Goal: Task Accomplishment & Management: Manage account settings

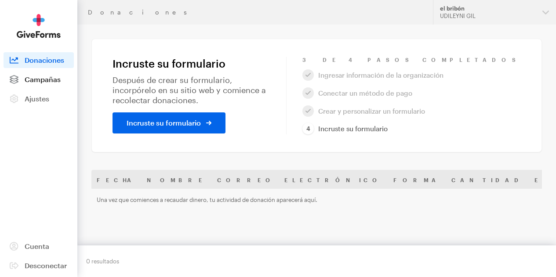
click at [49, 84] on font "Campañas" at bounding box center [43, 79] width 36 height 8
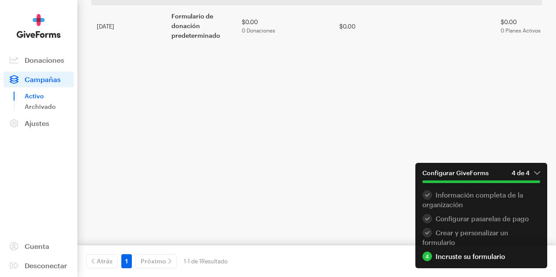
scroll to position [120, 0]
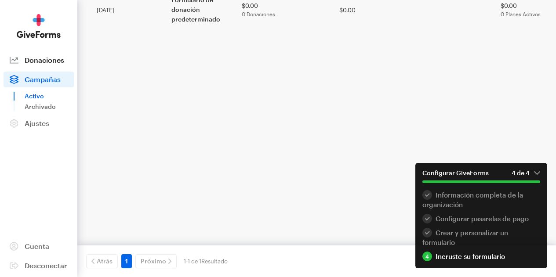
click at [46, 64] on font "Donaciones" at bounding box center [45, 60] width 40 height 8
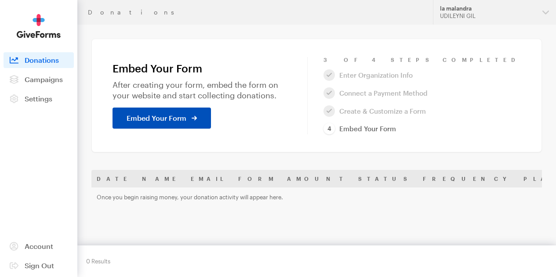
click at [191, 116] on link "Embed Your Form" at bounding box center [162, 118] width 98 height 21
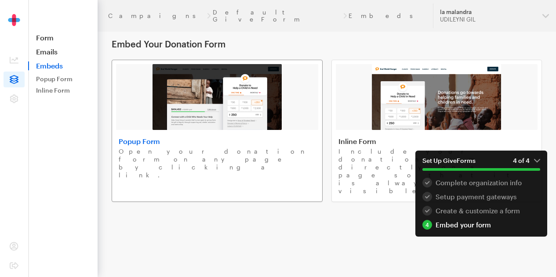
click at [175, 158] on p "Open your donation form on any page by clicking a link." at bounding box center [217, 164] width 197 height 32
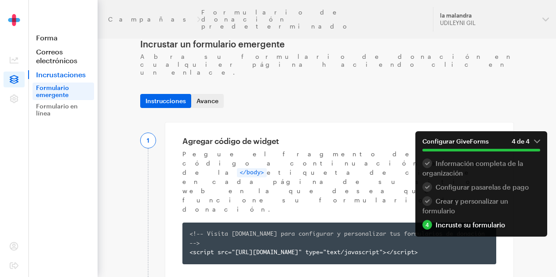
click at [205, 97] on font "Avance" at bounding box center [207, 100] width 22 height 7
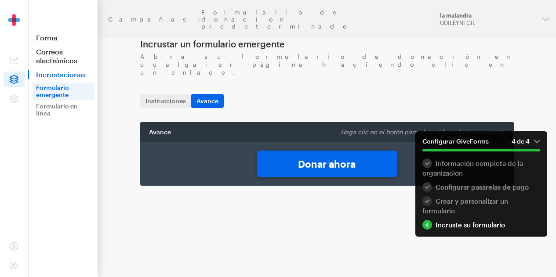
click at [313, 158] on font "Donar ahora" at bounding box center [327, 163] width 58 height 11
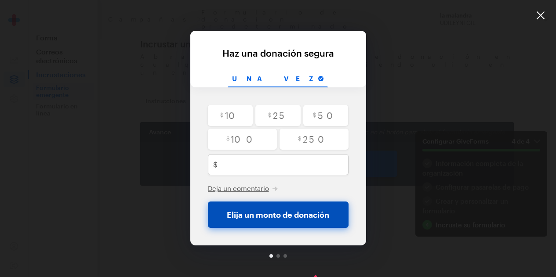
click at [238, 218] on font "Elija un monto de donación" at bounding box center [278, 215] width 102 height 10
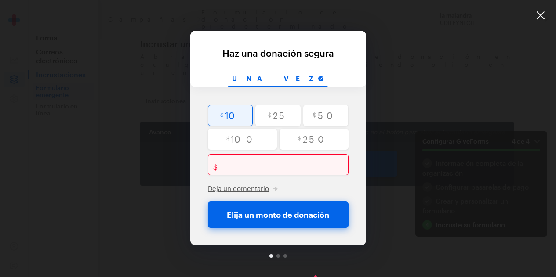
click at [224, 113] on input "radio" at bounding box center [230, 115] width 45 height 21
radio input "true"
type input "10"
checkbox input "false"
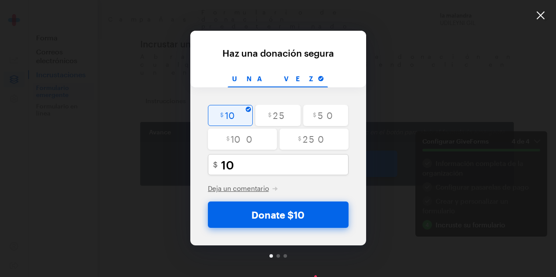
click at [240, 217] on button "Donate $10" at bounding box center [278, 215] width 141 height 26
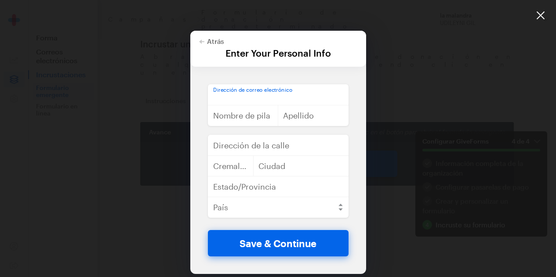
click at [261, 93] on input "email" at bounding box center [278, 94] width 141 height 21
type input "udileynireyes@gmail.cm"
type input "udileyni"
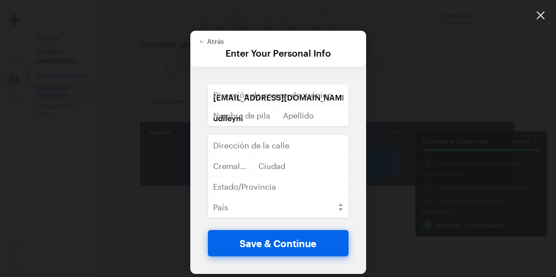
type input "reyes"
type input "distrito nacional"
type input "10303"
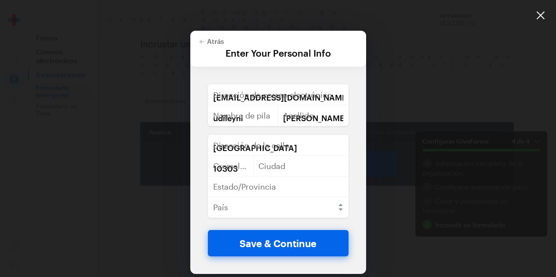
type input "santo domingo"
select select "DO"
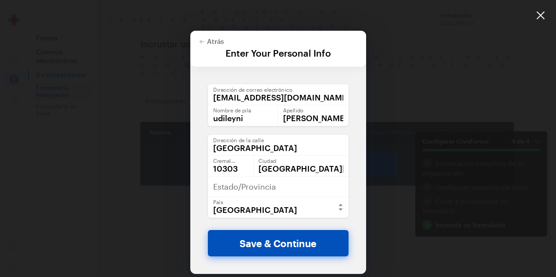
click at [235, 246] on button "Save & Continue" at bounding box center [278, 243] width 141 height 26
checkbox input "false"
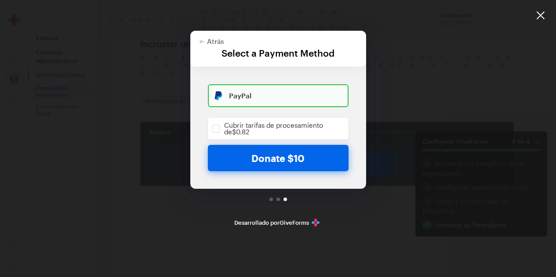
click at [540, 19] on div at bounding box center [540, 15] width 31 height 31
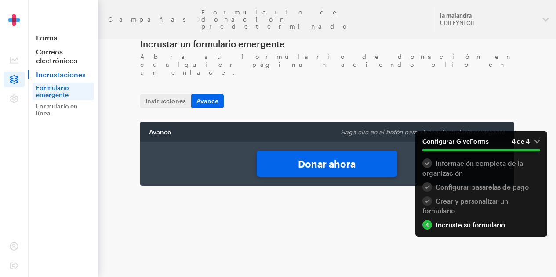
click at [162, 128] on font "Avance" at bounding box center [160, 131] width 22 height 7
click at [362, 128] on font "Haga clic en el botón para abrir el formulario emergente" at bounding box center [423, 131] width 164 height 7
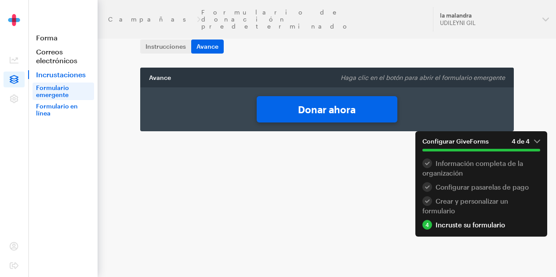
click at [48, 115] on font "Formulario en línea" at bounding box center [57, 109] width 42 height 15
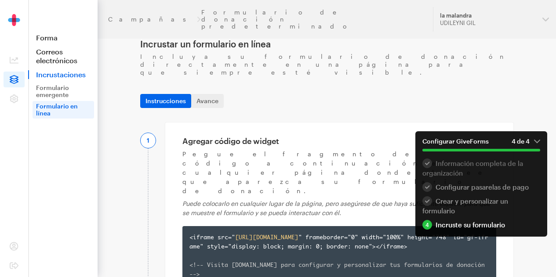
click at [455, 167] on font "Información completa de la organización" at bounding box center [472, 169] width 101 height 18
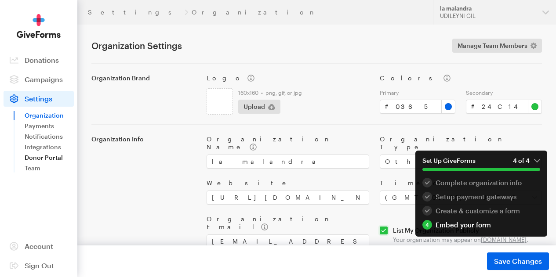
click at [51, 163] on link "Donor Portal" at bounding box center [49, 158] width 49 height 11
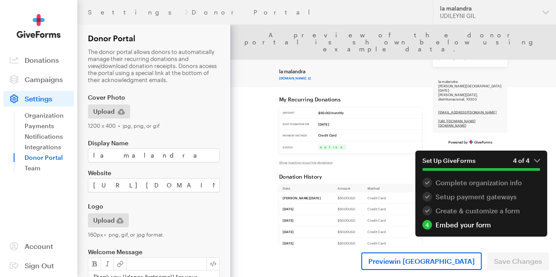
scroll to position [0, 12]
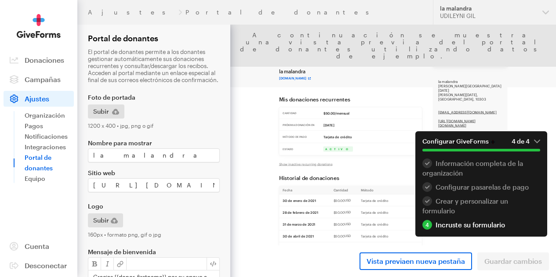
click at [333, 53] on div "la malandra www.tiktok.com" at bounding box center [555, 66] width 651 height 83
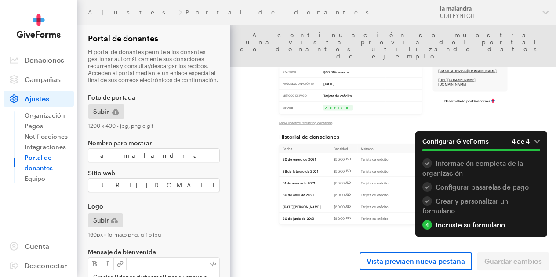
scroll to position [216, 0]
click at [327, 277] on div "Mis donaciones recurrentes Cantidad $50.00/mensual Próxima donación en 30 de ju…" at bounding box center [555, 225] width 457 height 400
click at [388, 268] on link "Vista previa en nueva pestaña" at bounding box center [416, 262] width 113 height 18
click at [533, 140] on em "4 de 4" at bounding box center [526, 142] width 29 height 8
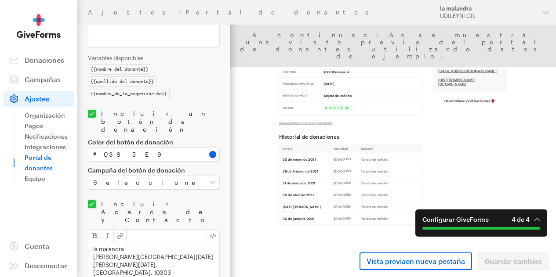
scroll to position [298, 0]
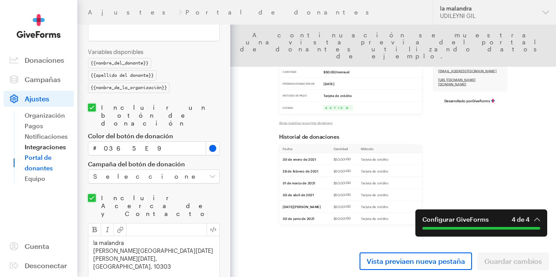
click at [45, 151] on font "Integraciones" at bounding box center [45, 146] width 41 height 7
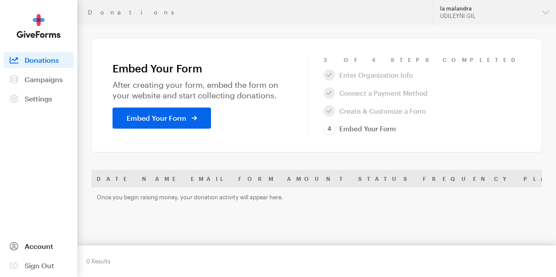
click at [21, 248] on span at bounding box center [14, 247] width 21 height 16
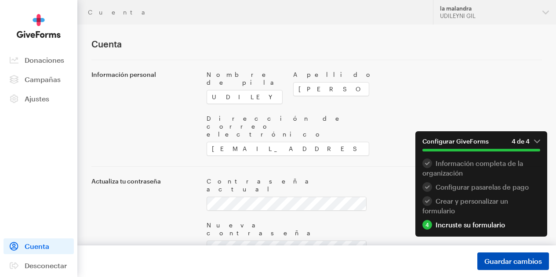
click at [496, 263] on font "Guardar cambios" at bounding box center [513, 261] width 58 height 8
click at [40, 87] on link "Campañas" at bounding box center [39, 80] width 70 height 16
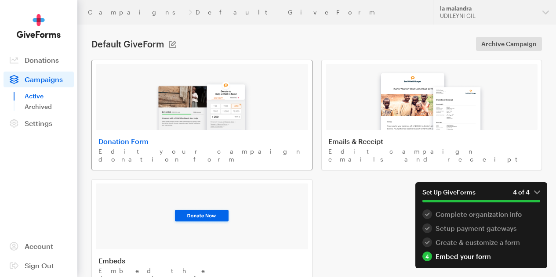
click at [151, 130] on img at bounding box center [202, 102] width 103 height 56
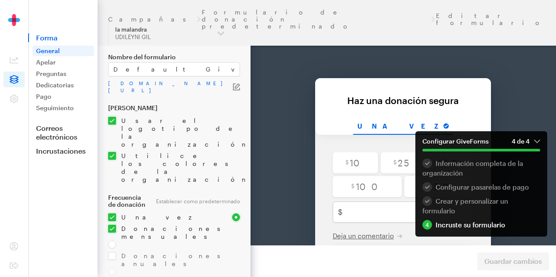
click at [524, 79] on div "Atrás Atrás Haz una donación segura Por su generosa donación de $250.00 Una vez…" at bounding box center [403, 167] width 450 height 284
click at [539, 140] on em "4 de 4" at bounding box center [526, 142] width 29 height 8
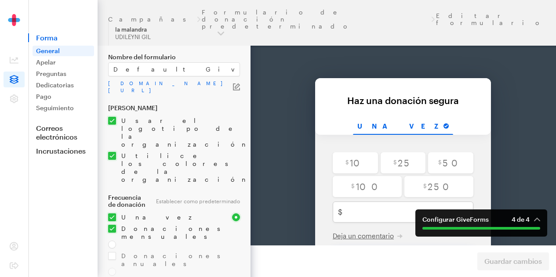
click at [534, 114] on div "Atrás Atrás Haz una donación segura Por su generosa donación de $250.00 Una vez…" at bounding box center [403, 167] width 450 height 284
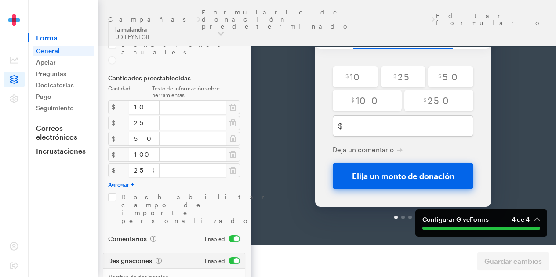
scroll to position [225, 0]
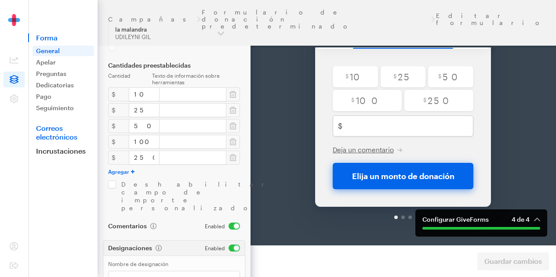
click at [59, 132] on font "Correos electrónicos" at bounding box center [56, 132] width 41 height 17
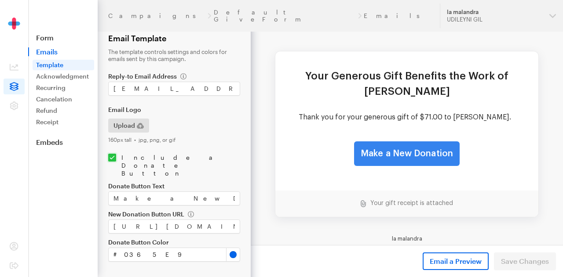
click at [379, 153] on link "Make a New Donation" at bounding box center [406, 154] width 105 height 25
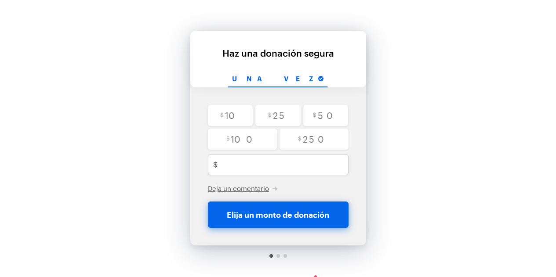
click at [118, 187] on div "Atrás Atrás Haz una donación [PERSON_NAME] Por [PERSON_NAME] donación de $250.0…" at bounding box center [278, 146] width 556 height 292
click at [235, 122] on input "radio" at bounding box center [230, 115] width 45 height 21
radio input "true"
type input "10"
checkbox input "false"
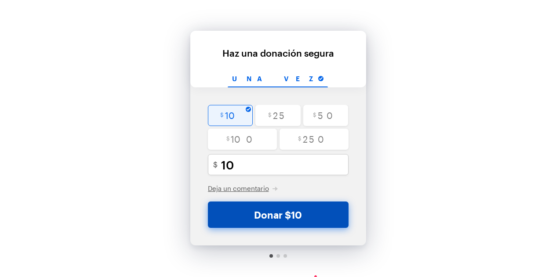
click at [310, 216] on button "Donar $10" at bounding box center [278, 215] width 141 height 26
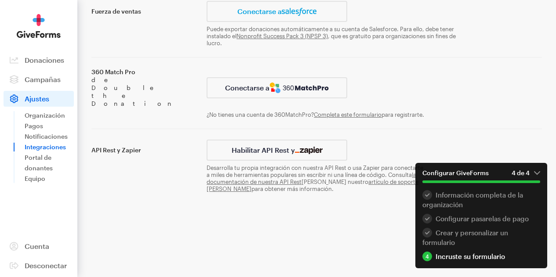
scroll to position [135, 0]
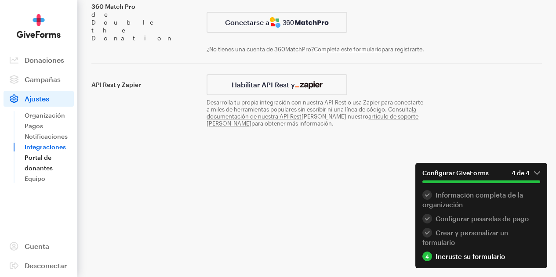
click at [42, 168] on link "Portal de donantes" at bounding box center [49, 163] width 49 height 21
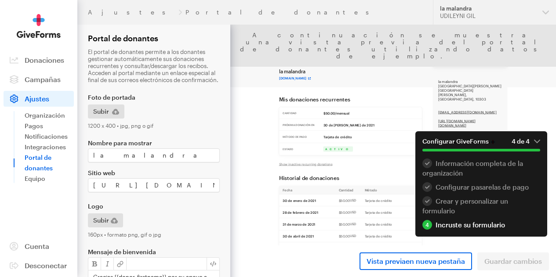
click at [461, 74] on h1 "la malandra" at bounding box center [555, 71] width 457 height 22
click at [538, 144] on em "4 de 4" at bounding box center [526, 142] width 29 height 8
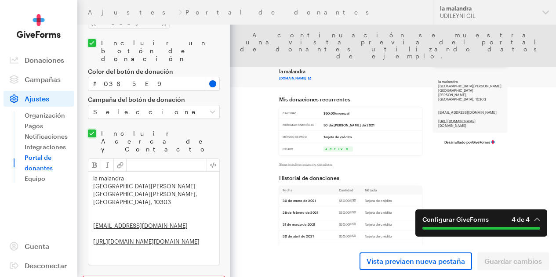
scroll to position [420, 0]
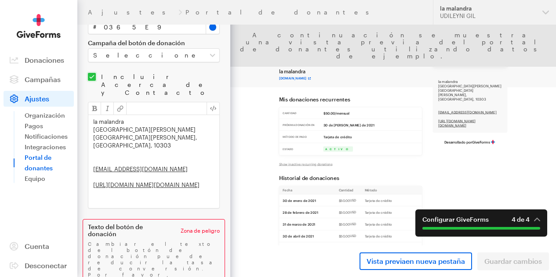
type input "Donate"
click at [203, 228] on font "Zona de peligro" at bounding box center [200, 231] width 39 height 6
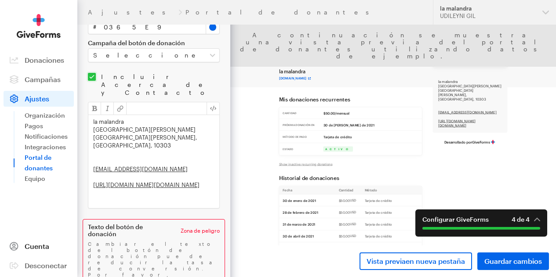
click at [43, 247] on font "Cuenta" at bounding box center [37, 246] width 25 height 8
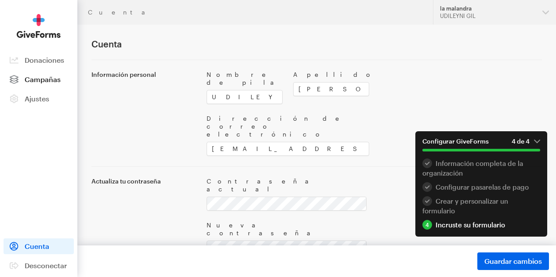
click at [42, 84] on font "Campañas" at bounding box center [43, 79] width 36 height 8
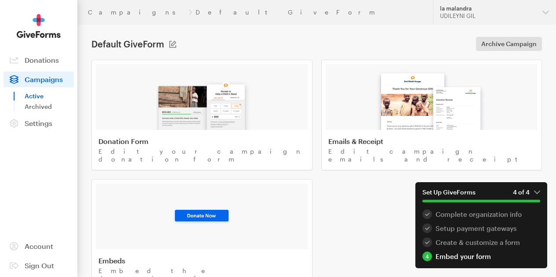
click at [328, 146] on h4 "Emails & Receipt" at bounding box center [431, 141] width 207 height 9
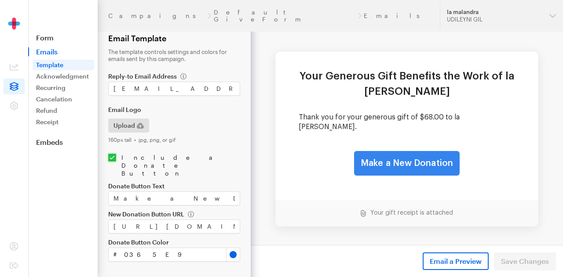
click at [389, 154] on link "Make a New Donation" at bounding box center [406, 163] width 105 height 25
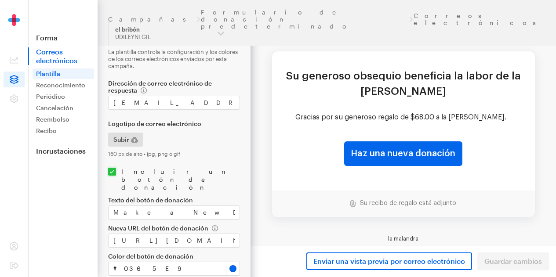
scroll to position [61, 0]
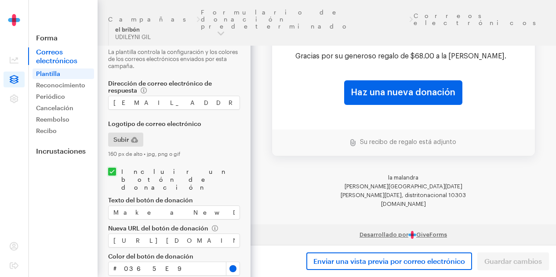
click at [429, 236] on font "GiveForms" at bounding box center [431, 235] width 31 height 6
click at [55, 128] on font "Recibo" at bounding box center [46, 130] width 21 height 7
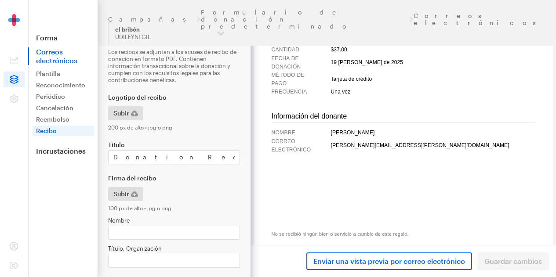
scroll to position [145, 0]
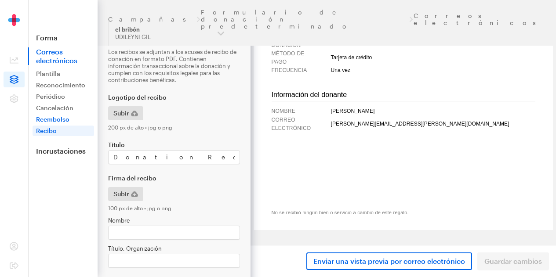
click at [58, 116] on font "Reembolso" at bounding box center [52, 119] width 33 height 7
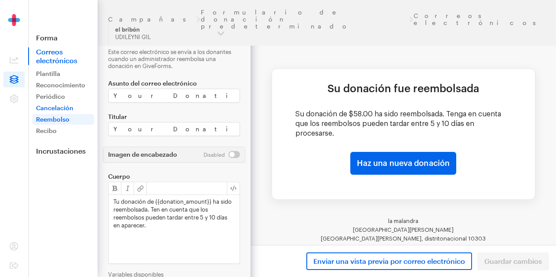
click at [62, 105] on font "Cancelación" at bounding box center [54, 107] width 37 height 7
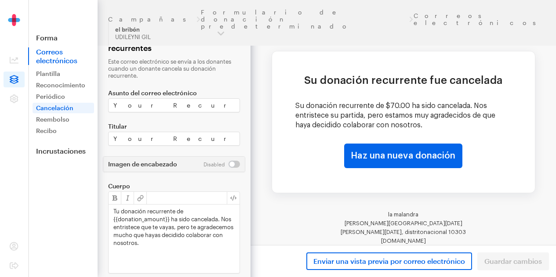
click at [272, 218] on td "la malandra Santo Domingo distrito nacional la ciénaga Santo Domingo, distriton…" at bounding box center [404, 227] width 264 height 68
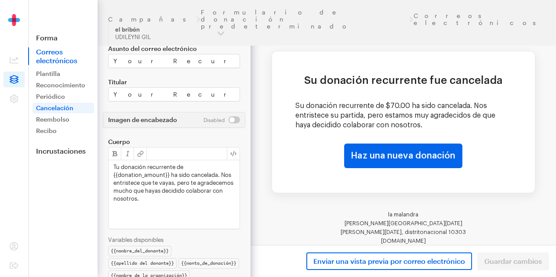
scroll to position [80, 0]
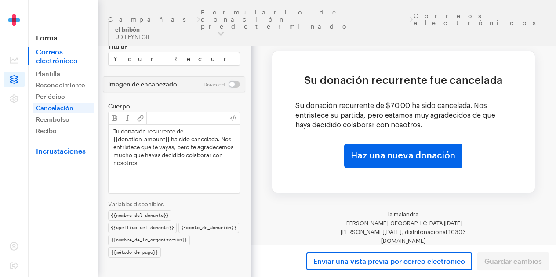
click at [65, 153] on font "Incrustaciones" at bounding box center [61, 151] width 50 height 8
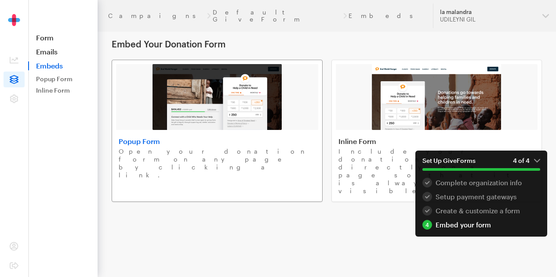
click at [151, 155] on p "Open your donation form on any page by clicking a link." at bounding box center [217, 164] width 197 height 32
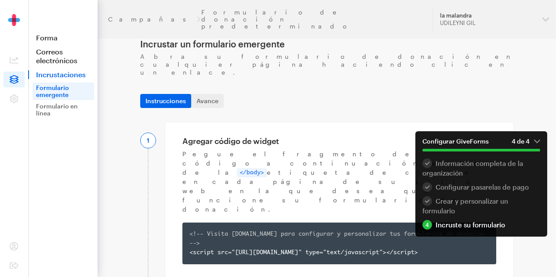
click at [535, 141] on em "4 de 4" at bounding box center [526, 142] width 29 height 8
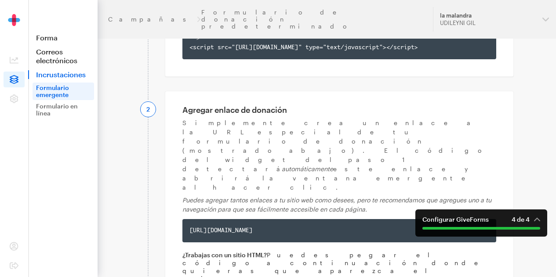
scroll to position [205, 0]
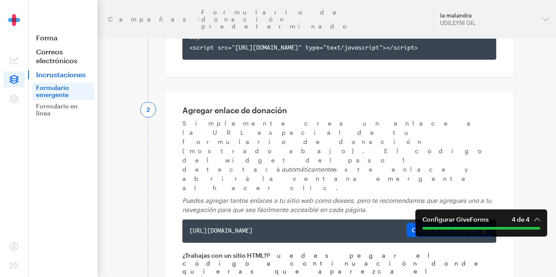
click at [253, 229] on font "https://app.giveforms.com/forms/lamalandra/default-giveform-1?gf-type=popup" at bounding box center [220, 232] width 63 height 6
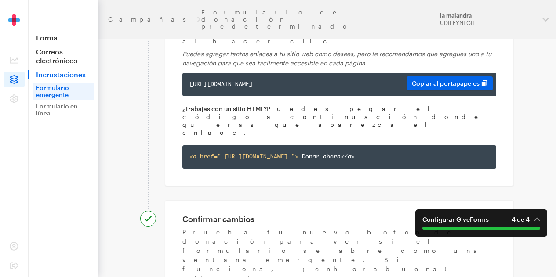
scroll to position [356, 0]
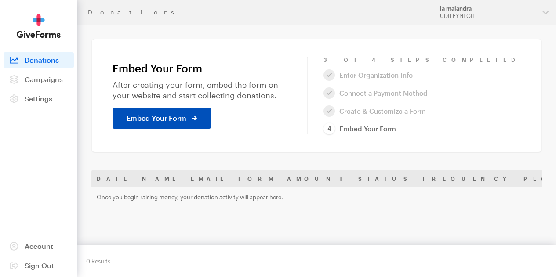
click at [181, 122] on span "Embed Your Form" at bounding box center [157, 118] width 60 height 11
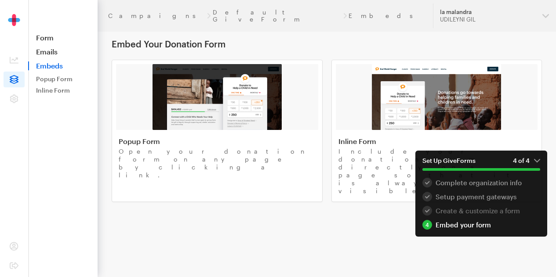
click at [474, 212] on div "Create & customize a form" at bounding box center [481, 211] width 118 height 10
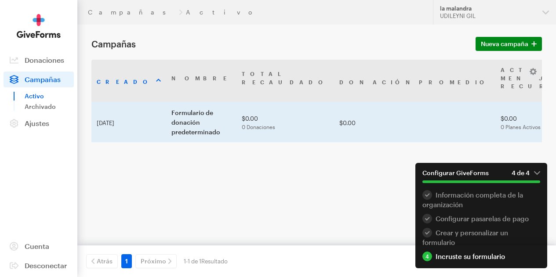
click at [237, 135] on td "$0.00 0 Donaciones" at bounding box center [285, 122] width 98 height 40
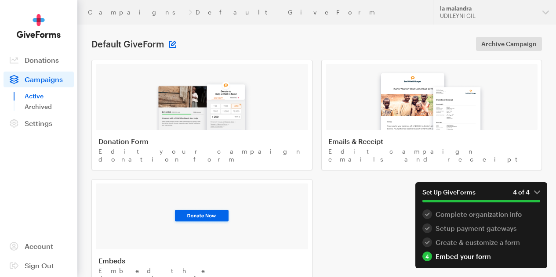
click at [175, 47] on button at bounding box center [172, 44] width 7 height 7
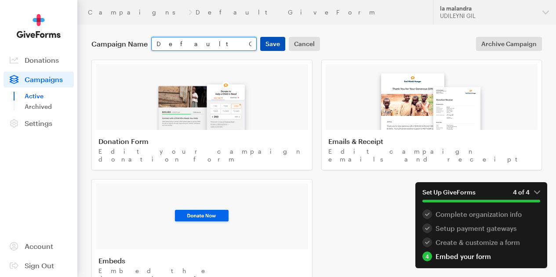
click at [275, 50] on button "Save" at bounding box center [272, 44] width 25 height 14
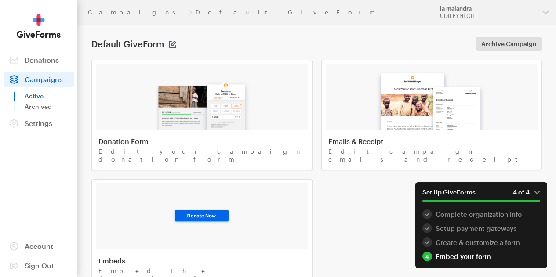
click at [174, 48] on button at bounding box center [172, 44] width 7 height 7
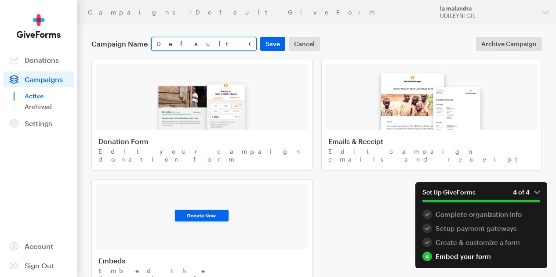
click at [226, 43] on input "Default GiveForm" at bounding box center [203, 44] width 105 height 14
type input "D"
type input "la malandra"
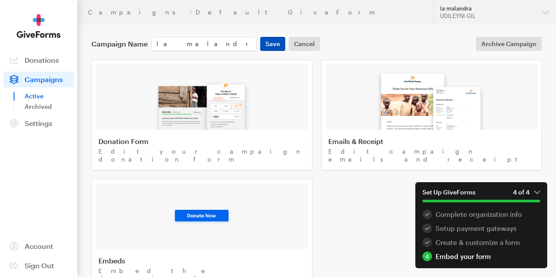
click at [273, 48] on button "Save" at bounding box center [272, 44] width 25 height 14
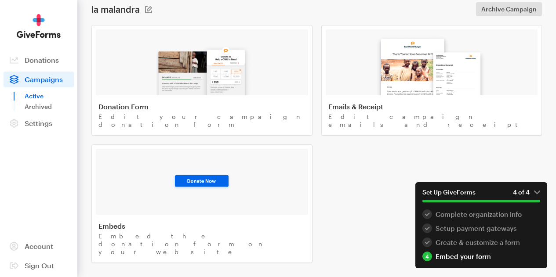
scroll to position [47, 0]
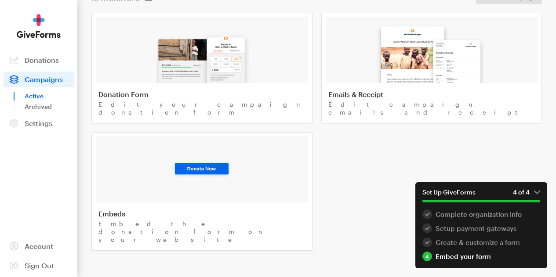
click at [306, 210] on div "Embeds Embed the donation form on your website" at bounding box center [201, 227] width 207 height 34
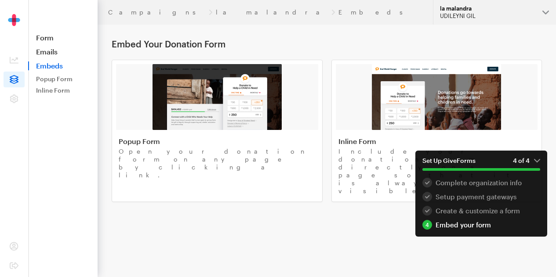
click at [455, 11] on div "la malandra" at bounding box center [487, 8] width 95 height 7
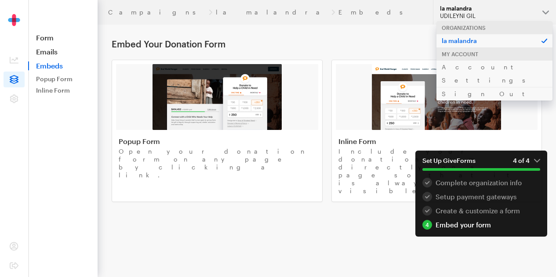
click at [462, 26] on div "Organizations" at bounding box center [494, 27] width 116 height 13
click at [452, 13] on div "UDILEYNI GIL" at bounding box center [487, 15] width 95 height 7
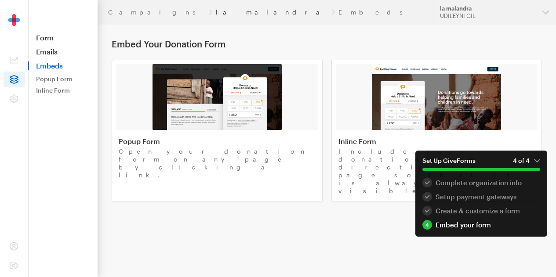
click at [216, 11] on link "la malandra" at bounding box center [272, 12] width 112 height 7
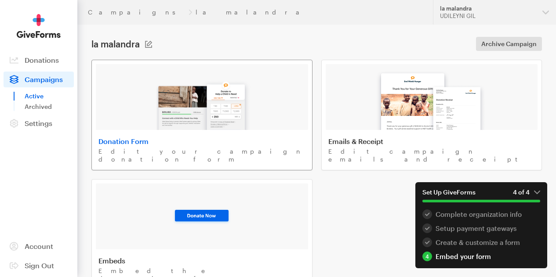
click at [175, 129] on img at bounding box center [202, 102] width 103 height 56
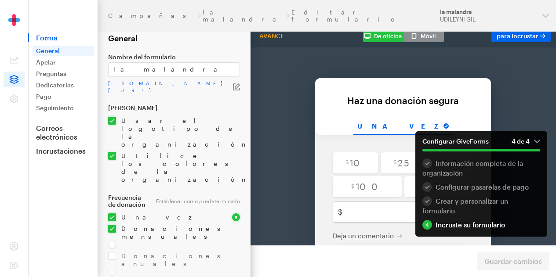
click at [538, 141] on em "4 de 4" at bounding box center [526, 142] width 29 height 8
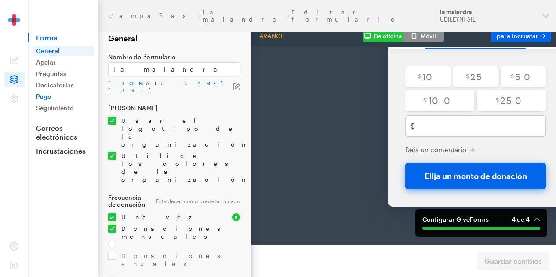
click at [44, 97] on font "Pago" at bounding box center [43, 96] width 15 height 7
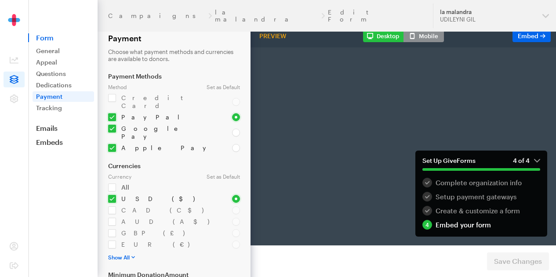
select select "US"
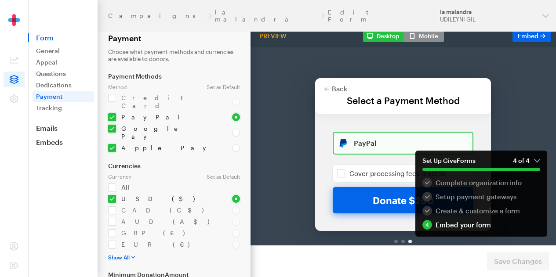
click at [536, 161] on em "4 of 4" at bounding box center [526, 161] width 27 height 8
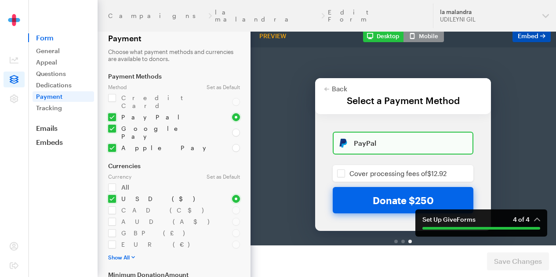
click at [0, 0] on span "Form" at bounding box center [0, 0] width 0 height 0
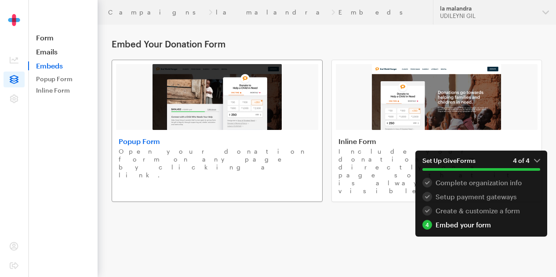
click at [181, 146] on h4 "Popup Form" at bounding box center [217, 141] width 197 height 9
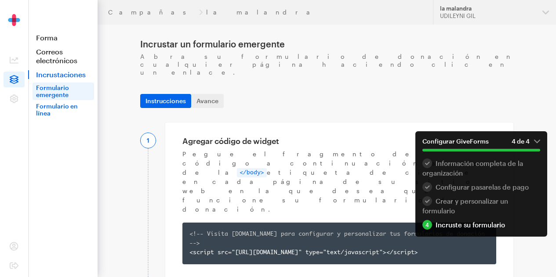
click at [51, 111] on link "Formulario en línea" at bounding box center [64, 110] width 62 height 18
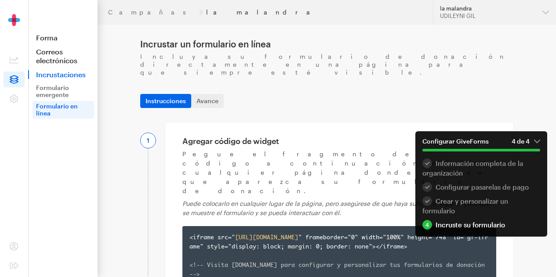
click at [206, 15] on font "la malandra" at bounding box center [262, 11] width 112 height 7
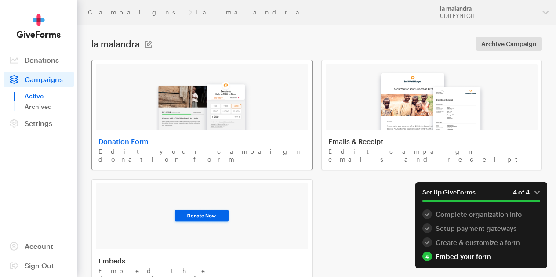
click at [131, 146] on h4 "Donation Form" at bounding box center [201, 141] width 207 height 9
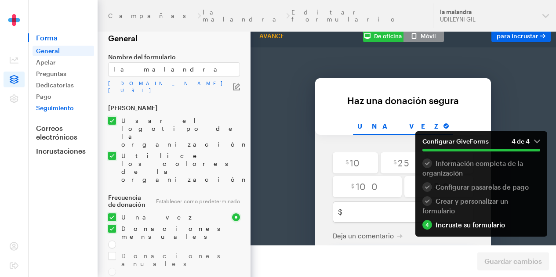
click at [63, 109] on font "Seguimiento" at bounding box center [55, 107] width 38 height 7
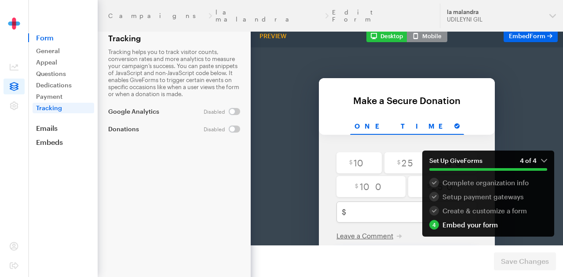
click at [231, 128] on input "checkbox" at bounding box center [222, 129] width 36 height 7
checkbox input "true"
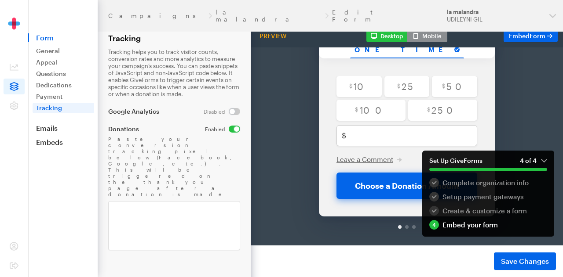
scroll to position [93, 0]
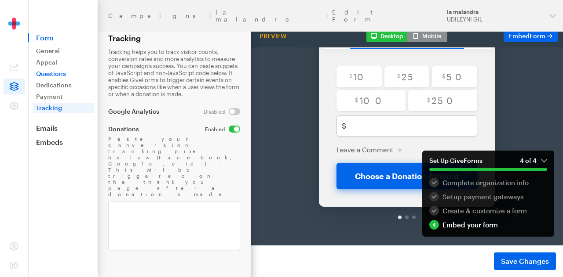
click at [57, 74] on link "Questions" at bounding box center [64, 74] width 62 height 11
click at [544, 159] on em "4 of 4" at bounding box center [533, 161] width 27 height 8
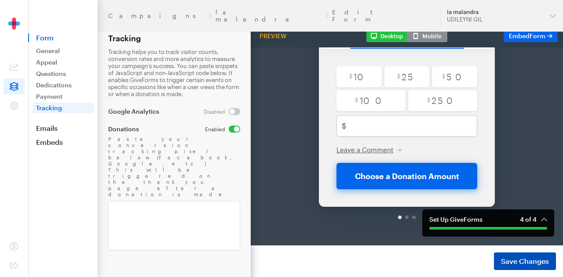
click at [524, 257] on span "Save Changes" at bounding box center [525, 261] width 48 height 11
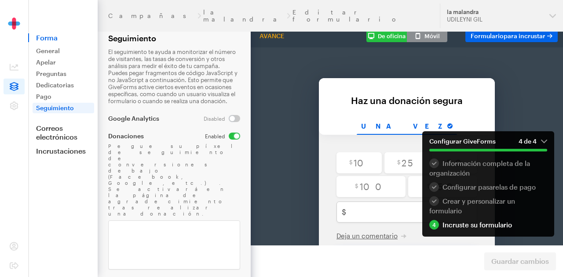
click at [234, 133] on input "checkbox" at bounding box center [222, 136] width 35 height 7
checkbox input "false"
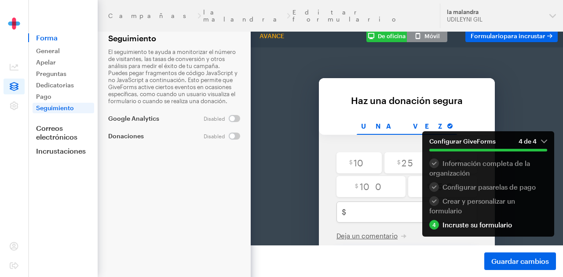
click at [235, 116] on input "checkbox" at bounding box center [222, 118] width 36 height 7
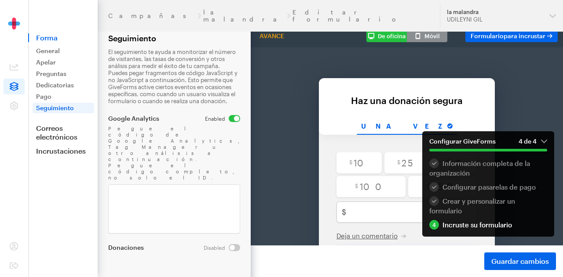
click at [232, 116] on input "checkbox" at bounding box center [222, 118] width 35 height 7
checkbox input "false"
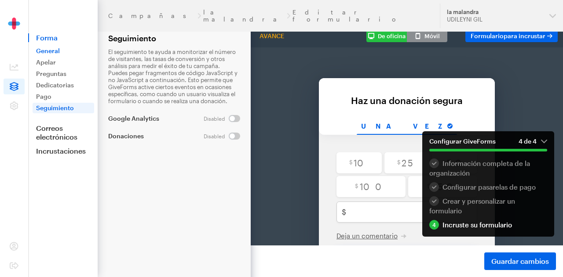
click at [48, 52] on font "General" at bounding box center [48, 50] width 24 height 7
click at [60, 85] on font "Dedicatorias" at bounding box center [55, 84] width 38 height 7
click at [61, 134] on font "Correos electrónicos" at bounding box center [56, 132] width 41 height 17
click at [504, 34] on font "para incrustar" at bounding box center [524, 35] width 42 height 7
click at [509, 33] on font "para incrustar" at bounding box center [524, 35] width 42 height 7
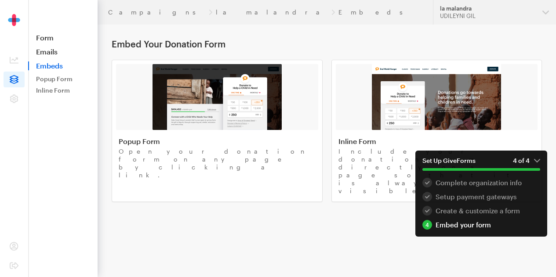
click at [535, 161] on em "4 of 4" at bounding box center [526, 161] width 27 height 8
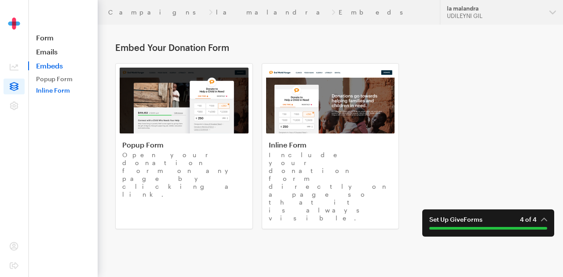
click at [58, 91] on link "Inline Form" at bounding box center [64, 90] width 62 height 11
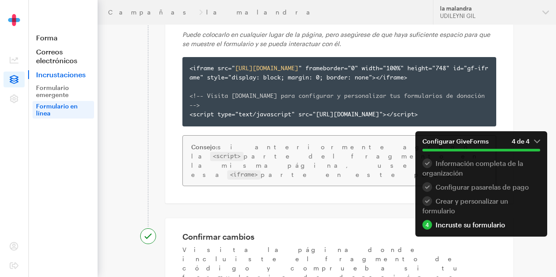
scroll to position [168, 0]
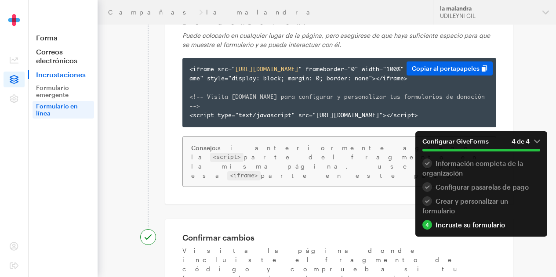
click at [298, 65] on div "<iframe src=" https://app.giveforms.com/forms/lamalandra/default-giveform-1 " f…" at bounding box center [339, 92] width 300 height 55
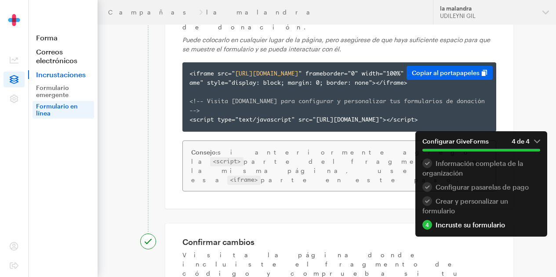
scroll to position [146, 0]
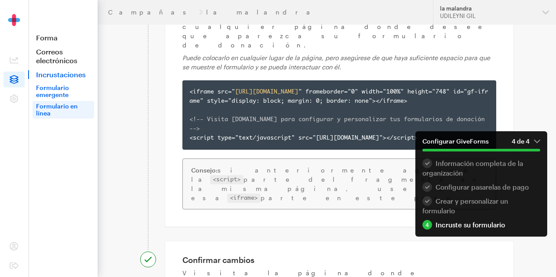
click at [52, 91] on font "Formulario emergente" at bounding box center [52, 91] width 33 height 15
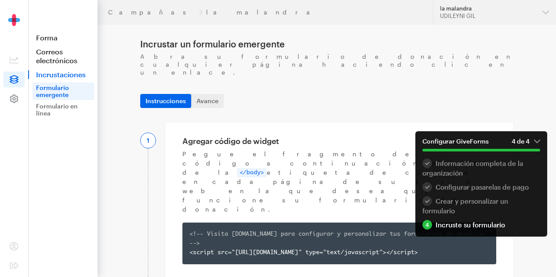
click at [15, 103] on icon at bounding box center [14, 99] width 8 height 8
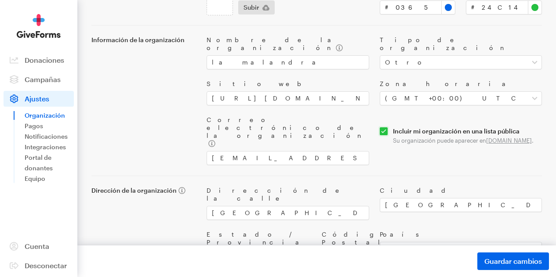
scroll to position [113, 0]
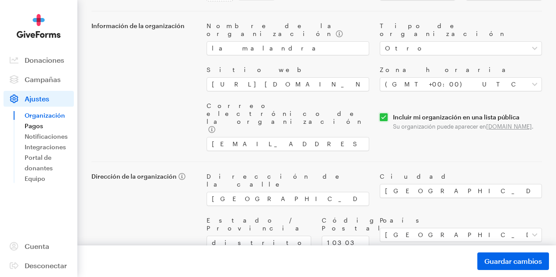
click at [32, 130] on font "Pagos" at bounding box center [34, 125] width 18 height 7
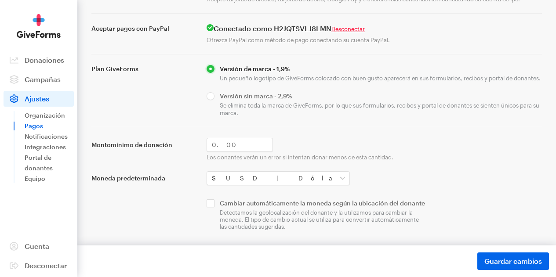
scroll to position [122, 0]
click at [215, 200] on input "checkbox" at bounding box center [317, 215] width 220 height 31
checkbox input "true"
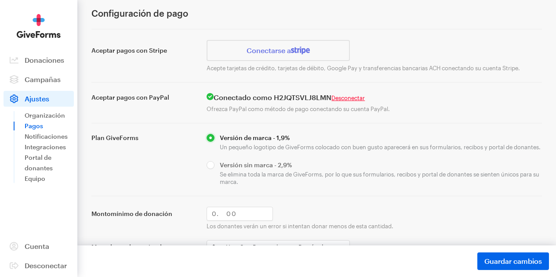
scroll to position [0, 0]
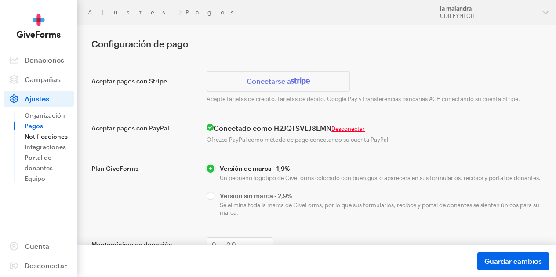
click at [53, 140] on font "Notificaciones" at bounding box center [46, 136] width 43 height 7
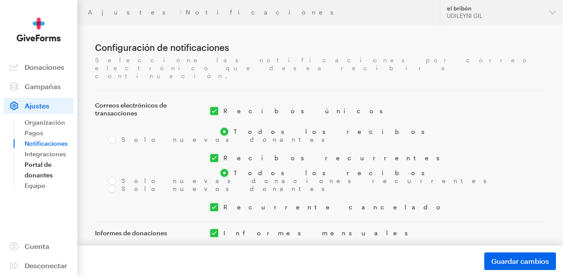
click at [46, 166] on font "Portal de donantes" at bounding box center [39, 170] width 28 height 18
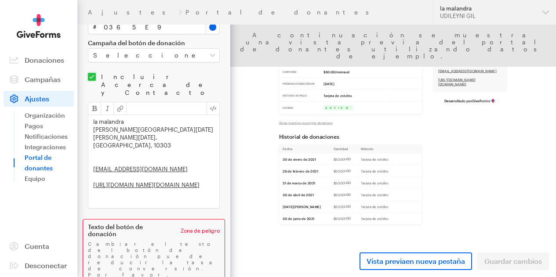
scroll to position [216, 0]
click at [327, 175] on button at bounding box center [380, 179] width 107 height 8
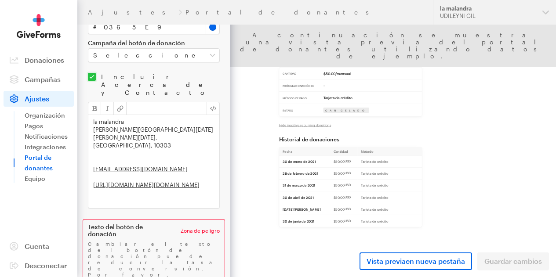
click at [329, 215] on font "Historial de donaciones" at bounding box center [387, 212] width 120 height 13
click at [330, 185] on button at bounding box center [379, 184] width 104 height 8
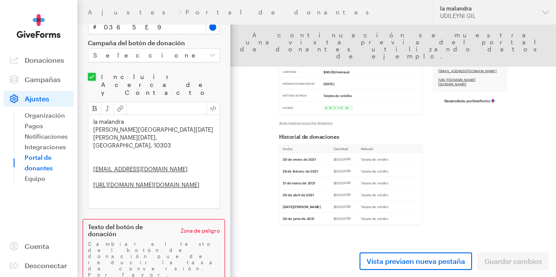
click at [513, 268] on div "Vista previa en nueva pestaña Guardar cambios" at bounding box center [393, 261] width 326 height 32
click at [33, 182] on font "Equipo" at bounding box center [35, 178] width 21 height 7
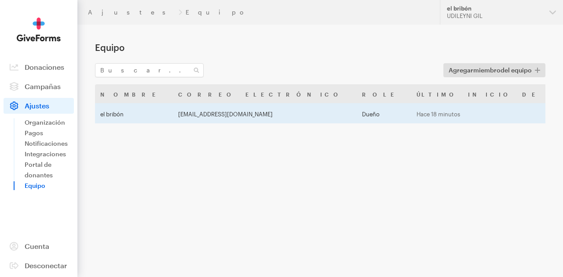
click at [107, 117] on font "el bribón" at bounding box center [111, 113] width 23 height 7
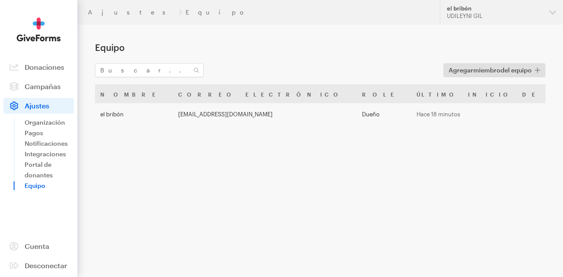
click at [148, 174] on main "Equipo Agregar miembro del equipo Nombre Correo electrónico Role Último inicio …" at bounding box center [281, 99] width 563 height 149
click at [47, 175] on font "Portal de donantes" at bounding box center [39, 170] width 28 height 18
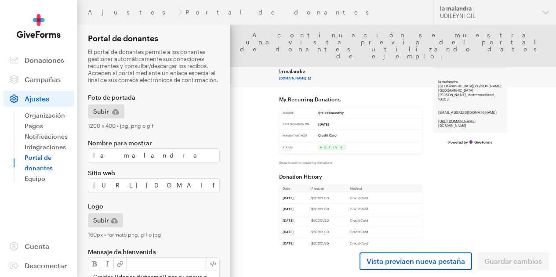
scroll to position [0, 12]
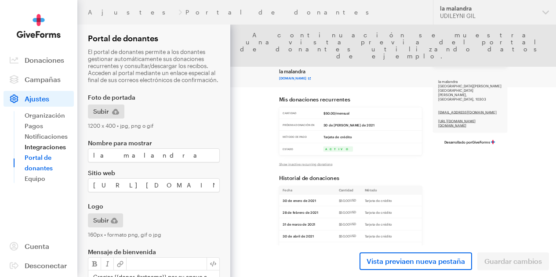
click at [49, 151] on font "Integraciones" at bounding box center [45, 146] width 41 height 7
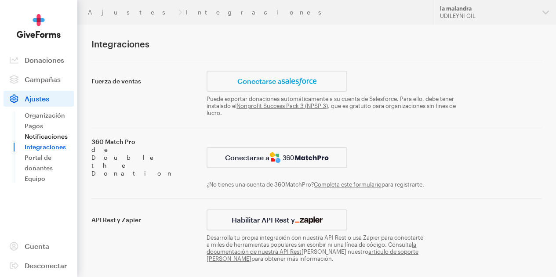
click at [43, 140] on font "Notificaciones" at bounding box center [46, 136] width 43 height 7
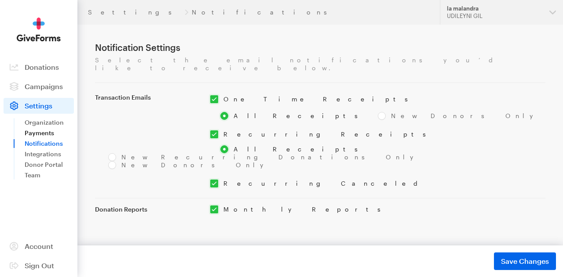
click at [37, 132] on link "Payments" at bounding box center [49, 133] width 49 height 11
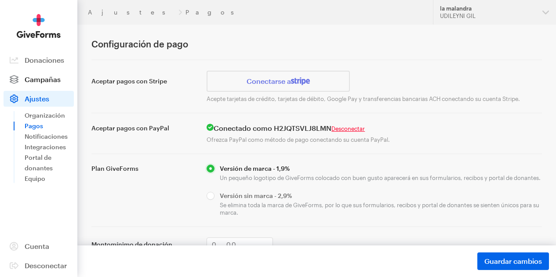
click at [34, 84] on font "Campañas" at bounding box center [43, 79] width 36 height 8
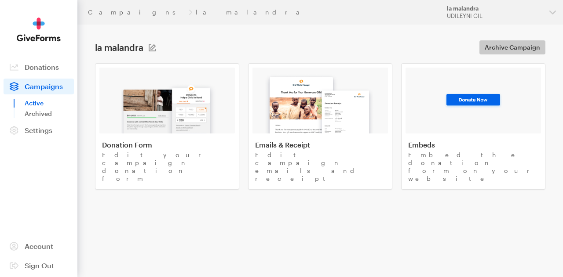
click at [517, 50] on span "Archive Campaign" at bounding box center [511, 47] width 55 height 11
click at [551, 14] on button "[PERSON_NAME] UDILEYNI GIL" at bounding box center [501, 12] width 123 height 25
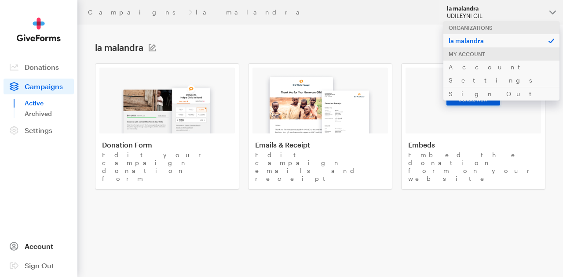
click at [11, 240] on span at bounding box center [14, 247] width 21 height 16
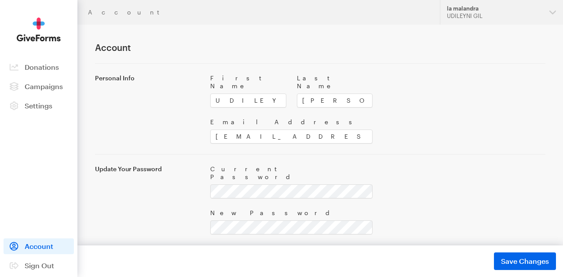
click at [37, 65] on span "Donations" at bounding box center [42, 67] width 34 height 8
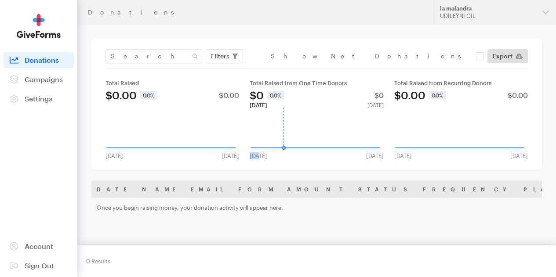
click at [498, 133] on rect at bounding box center [459, 129] width 133 height 42
click at [448, 84] on div "Total Raised from Recurring Donors" at bounding box center [461, 83] width 134 height 7
click at [468, 58] on input "checkbox" at bounding box center [377, 56] width 213 height 8
checkbox input "true"
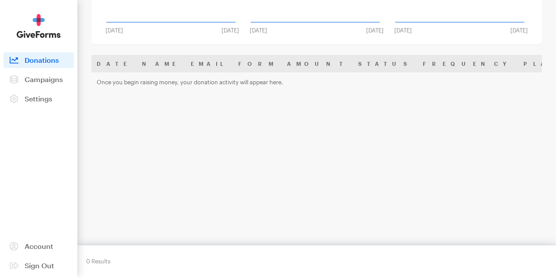
scroll to position [133, 0]
click at [51, 84] on span "Campaigns" at bounding box center [44, 79] width 38 height 8
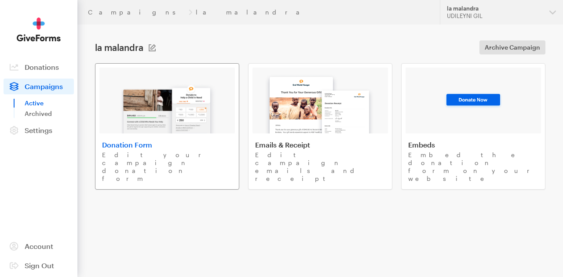
click at [175, 149] on div "Donation Form Edit your campaign donation form" at bounding box center [167, 162] width 130 height 42
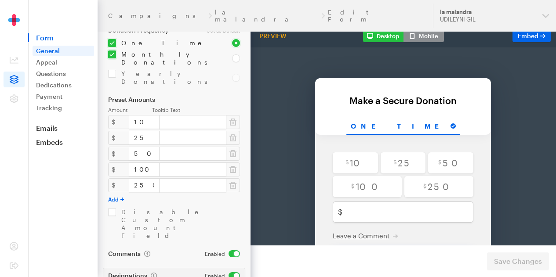
scroll to position [203, 0]
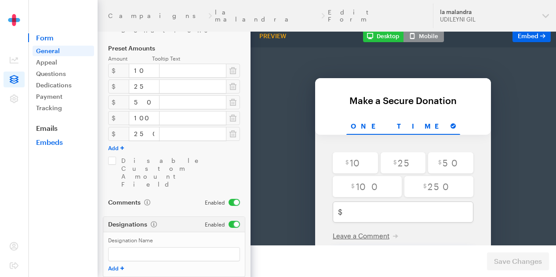
click at [49, 145] on link "Embeds" at bounding box center [62, 142] width 69 height 9
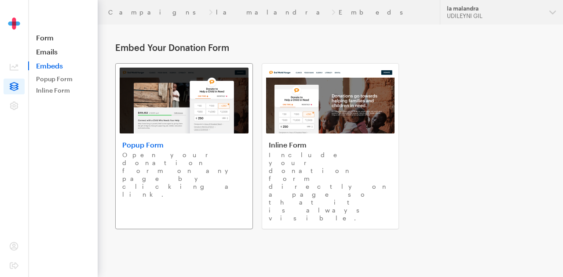
click at [178, 139] on link "Popup Form Open your donation form on any page by clicking a link." at bounding box center [184, 146] width 138 height 166
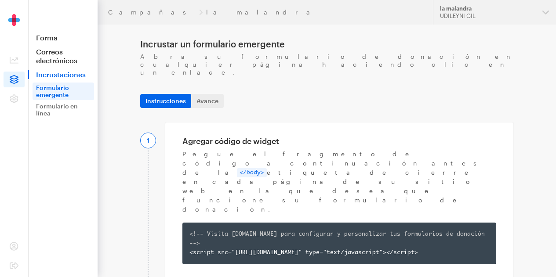
click at [213, 97] on font "Avance" at bounding box center [207, 100] width 22 height 7
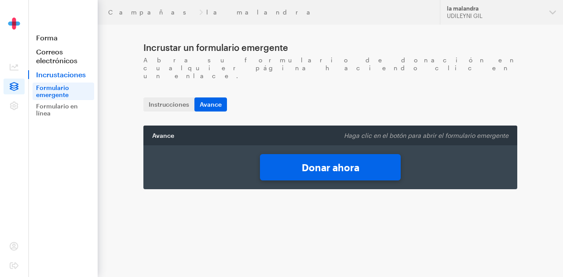
click at [333, 162] on font "Donar ahora" at bounding box center [331, 167] width 58 height 11
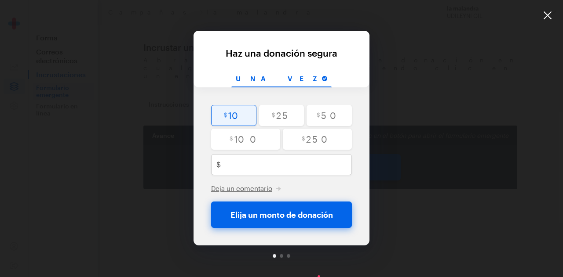
click at [227, 115] on input "radio" at bounding box center [233, 115] width 45 height 21
radio input "true"
type input "10"
checkbox input "false"
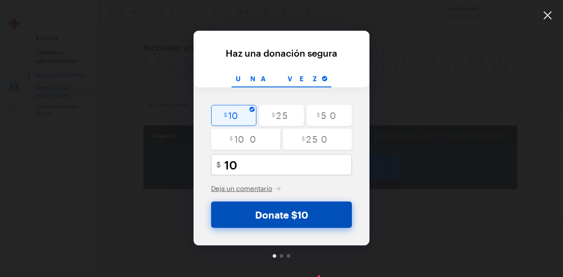
click at [276, 212] on button "Donate $10" at bounding box center [281, 215] width 141 height 26
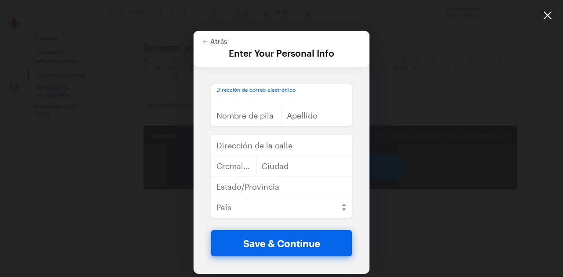
click at [253, 94] on input "email" at bounding box center [281, 94] width 141 height 21
type input "udileynireyes@gmail.com"
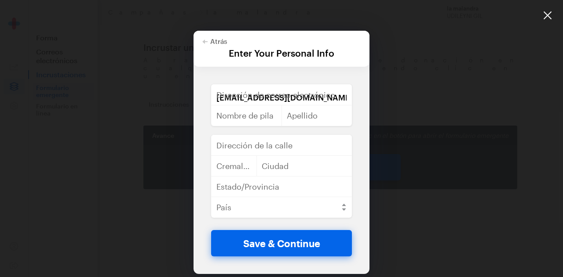
type input "UDILEYNI"
type input "reyes"
type input "Santo Domingo distrito nacional la ciénaga"
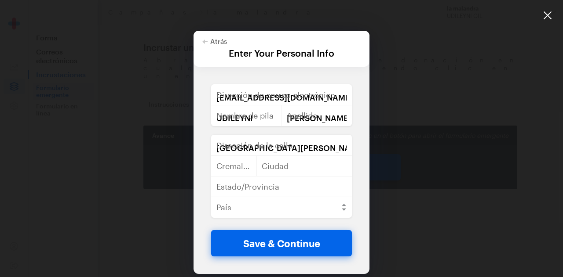
type input "10303"
type input "Santo Domingo"
select select "DO"
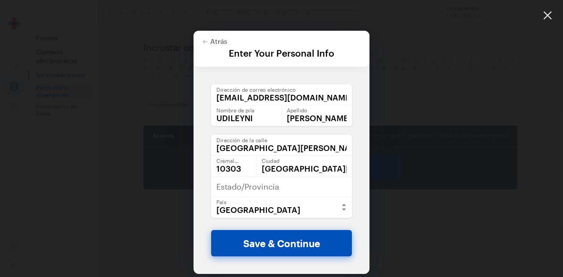
click at [290, 239] on button "Save & Continue" at bounding box center [281, 243] width 141 height 26
checkbox input "false"
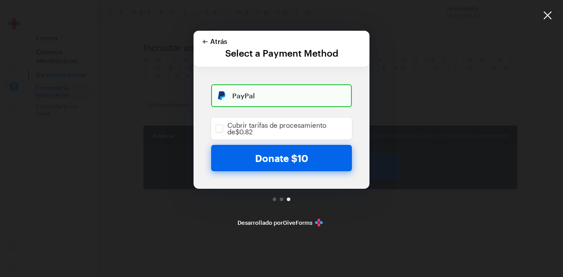
click at [206, 42] on polygon "button" at bounding box center [204, 42] width 5 height 4
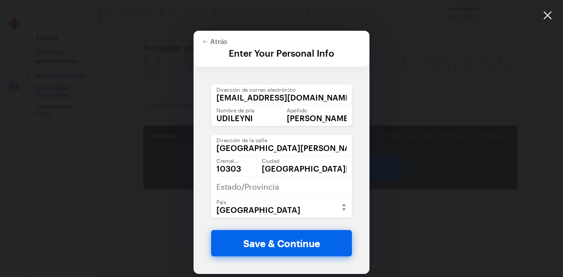
click at [546, 16] on div at bounding box center [547, 15] width 31 height 31
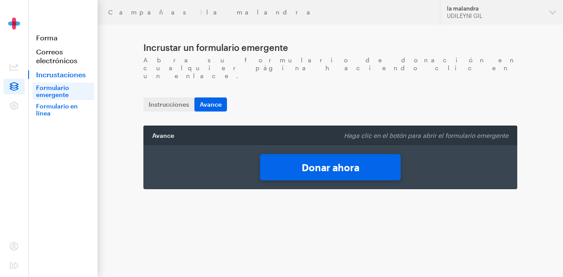
click at [46, 114] on font "Formulario en línea" at bounding box center [57, 109] width 42 height 15
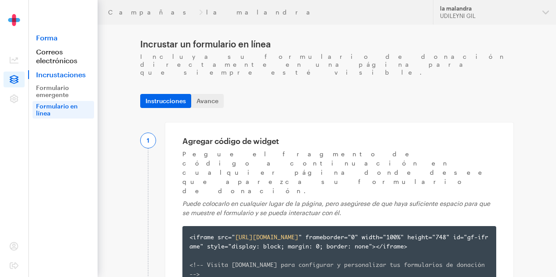
click at [44, 36] on font "Forma" at bounding box center [47, 37] width 22 height 8
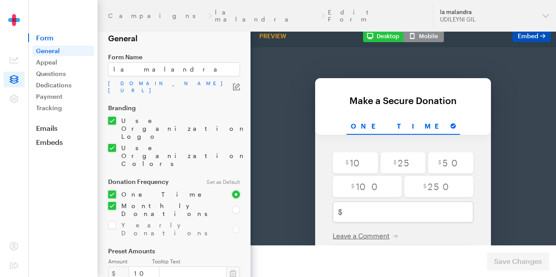
click at [518, 37] on span "Embed Form" at bounding box center [528, 35] width 21 height 7
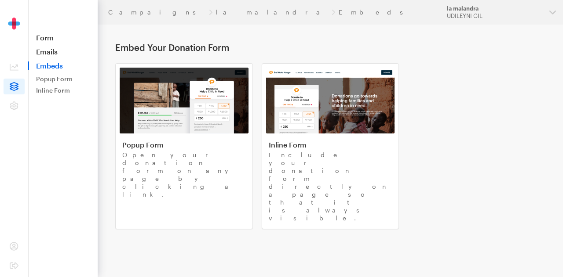
click at [48, 64] on span "Embeds" at bounding box center [62, 66] width 69 height 9
click at [186, 150] on div "Popup Form Open your donation form on any page by clicking a link." at bounding box center [184, 170] width 124 height 58
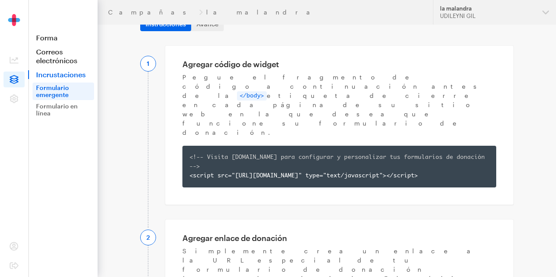
scroll to position [73, 0]
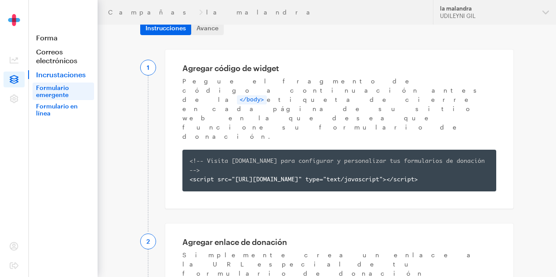
click at [43, 106] on font "Formulario en línea" at bounding box center [57, 109] width 42 height 15
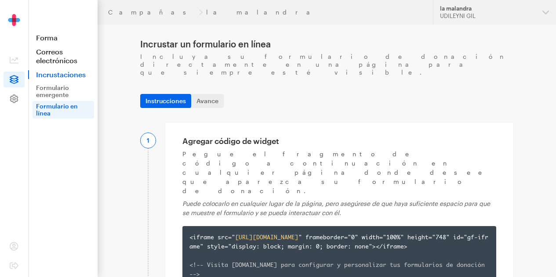
click at [15, 103] on icon at bounding box center [14, 99] width 8 height 8
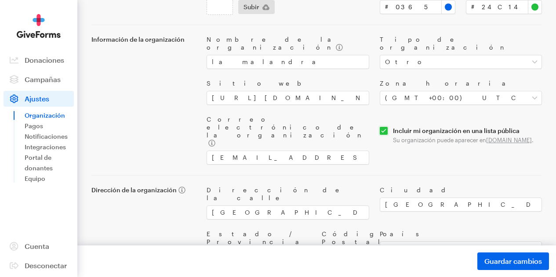
scroll to position [113, 0]
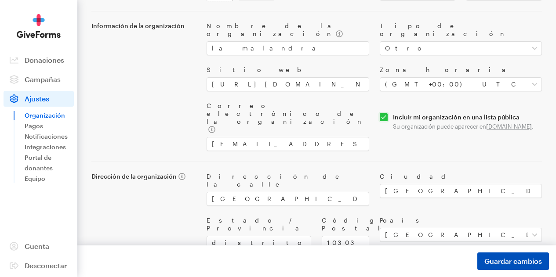
click at [510, 269] on button "Guardar cambios Guardado" at bounding box center [513, 262] width 72 height 18
click at [37, 63] on font "Donaciones" at bounding box center [45, 60] width 40 height 8
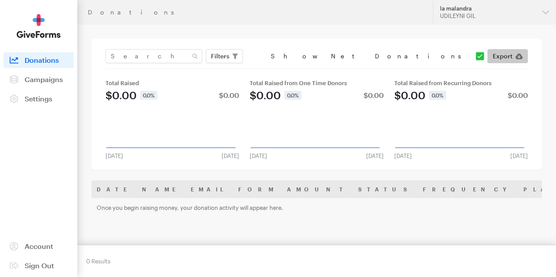
click at [500, 58] on span "Export" at bounding box center [503, 56] width 20 height 11
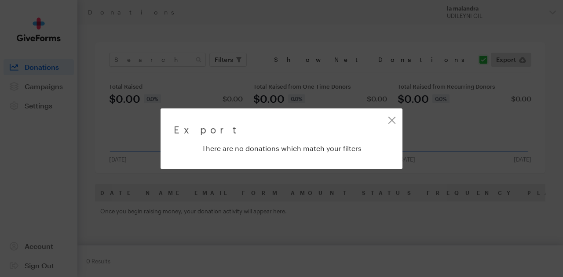
click at [293, 149] on label "There are no donations which match your filters" at bounding box center [281, 148] width 215 height 9
click at [386, 122] on link "Close" at bounding box center [392, 120] width 20 height 20
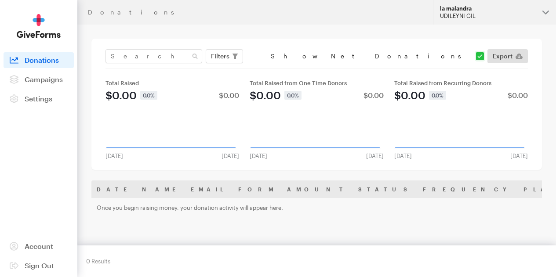
click at [553, 12] on button "[PERSON_NAME] UDILEYNI GIL" at bounding box center [494, 12] width 123 height 25
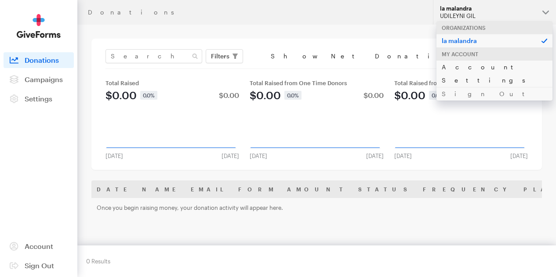
click at [479, 68] on link "Account Settings" at bounding box center [494, 73] width 116 height 27
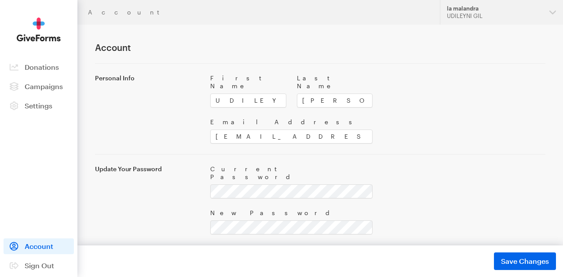
click at [554, 3] on button "la malandra UDILEYNI GIL" at bounding box center [501, 12] width 123 height 25
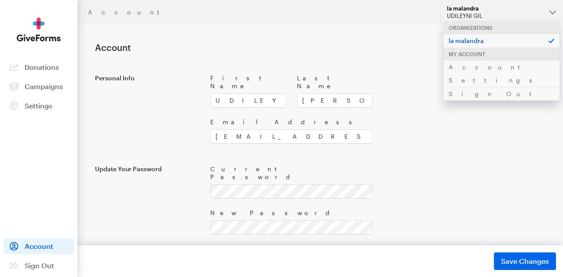
click at [479, 28] on div "Organizations" at bounding box center [501, 27] width 116 height 13
click at [475, 25] on div "Organizations" at bounding box center [501, 27] width 116 height 13
click at [464, 10] on div "la malandra" at bounding box center [494, 8] width 95 height 7
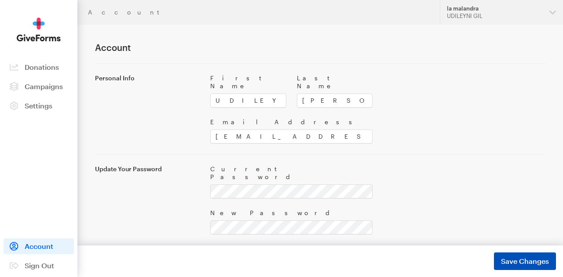
click at [517, 261] on span "Save Changes" at bounding box center [525, 261] width 48 height 11
click at [511, 258] on span "Save Changes" at bounding box center [525, 261] width 48 height 11
click at [44, 67] on span "Donations" at bounding box center [42, 67] width 34 height 8
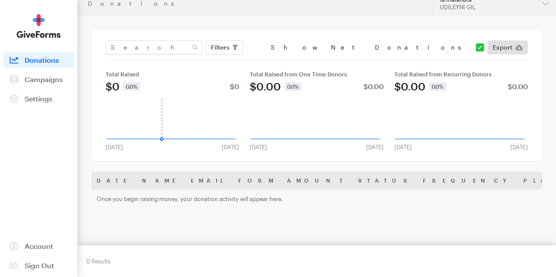
scroll to position [11, 0]
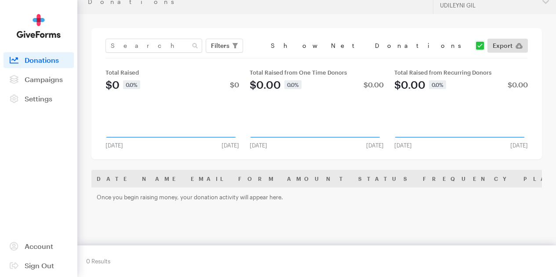
click at [208, 83] on div "Total Raised $0 0.0% $0 Mar 2021 Jun 2013 Created with Highcharts 8.1.0 Nov 17 …" at bounding box center [172, 109] width 134 height 80
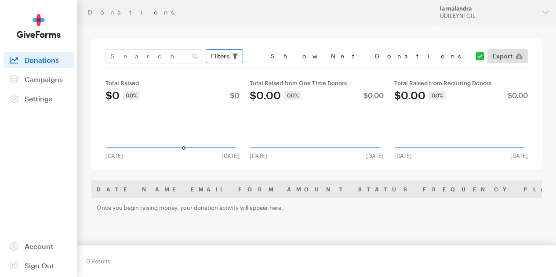
click at [224, 60] on span "Filters" at bounding box center [220, 56] width 18 height 11
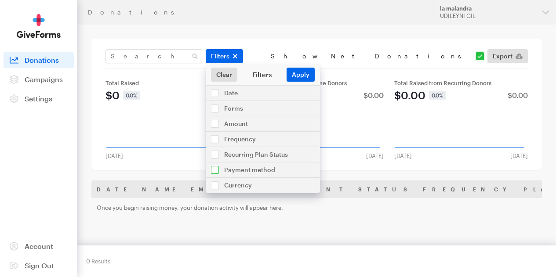
click at [219, 171] on input "checkbox" at bounding box center [263, 170] width 114 height 15
checkbox input "true"
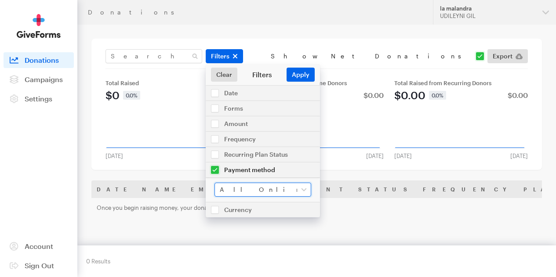
click at [302, 195] on select "All Online Payments Visa MasterCard American Express Discover PayPal ACH Bank T…" at bounding box center [263, 190] width 97 height 14
select select "paypal"
click at [218, 186] on select "All Online Payments Visa MasterCard American Express Discover PayPal ACH Bank T…" at bounding box center [263, 190] width 97 height 14
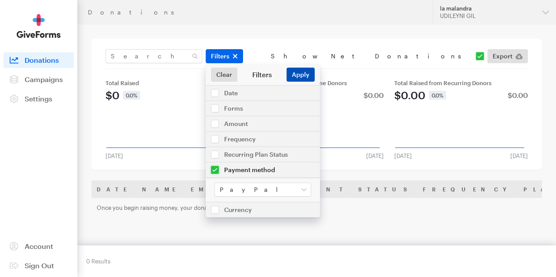
click at [307, 80] on button "Apply" at bounding box center [301, 75] width 28 height 14
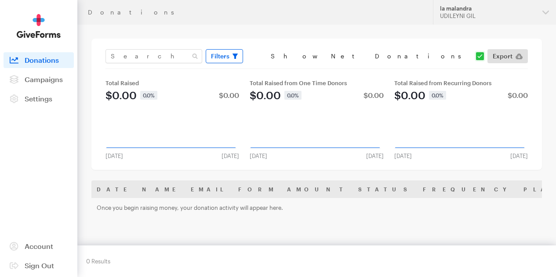
click at [223, 56] on span "Filters" at bounding box center [220, 56] width 18 height 11
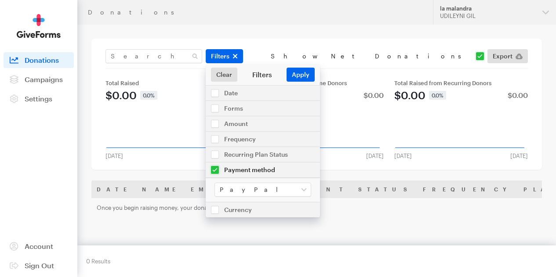
click at [261, 240] on div "Name Email Giving Form Designation Transaction Type Amount Payment Method Date …" at bounding box center [316, 269] width 451 height 176
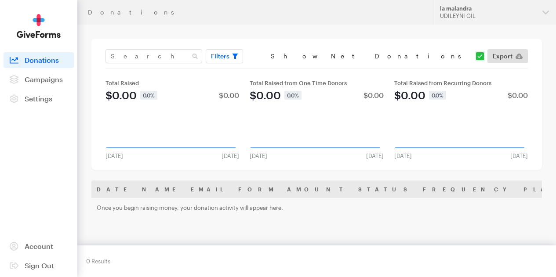
scroll to position [6, 0]
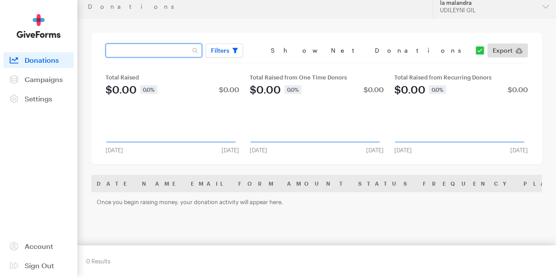
click at [166, 57] on input "text" at bounding box center [153, 51] width 97 height 14
type input "[EMAIL_ADDRESS][DOMAIN_NAME]"
click at [308, 38] on div "[EMAIL_ADDRESS][DOMAIN_NAME] Filters Clear Filters Apply Date [DATE] - [DATE] F…" at bounding box center [316, 98] width 451 height 131
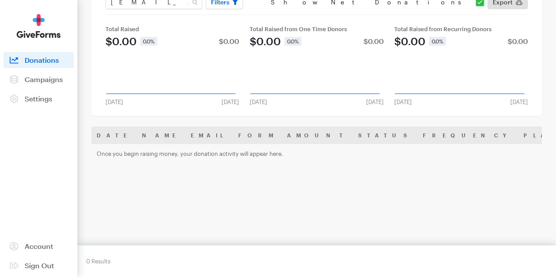
scroll to position [0, 0]
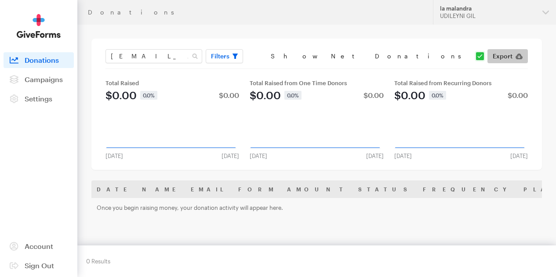
click at [516, 59] on icon at bounding box center [519, 57] width 7 height 6
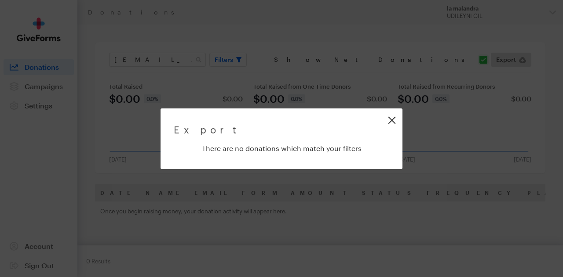
click at [392, 120] on link "Close" at bounding box center [392, 120] width 20 height 20
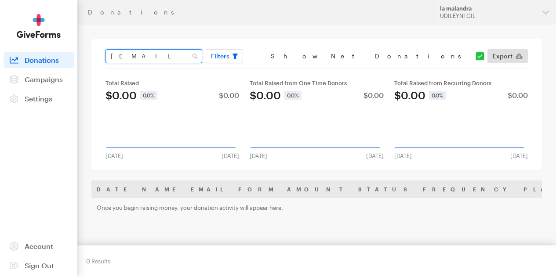
click at [183, 58] on input "[EMAIL_ADDRESS][DOMAIN_NAME]" at bounding box center [153, 56] width 97 height 14
click at [238, 57] on span "button" at bounding box center [235, 56] width 5 height 11
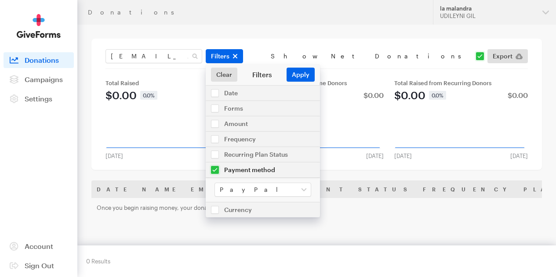
click at [252, 174] on input "checkbox" at bounding box center [263, 170] width 114 height 15
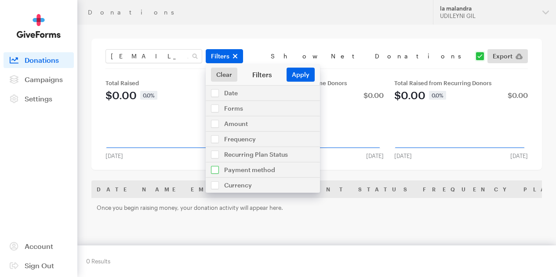
click at [222, 170] on input "checkbox" at bounding box center [263, 170] width 114 height 15
checkbox input "true"
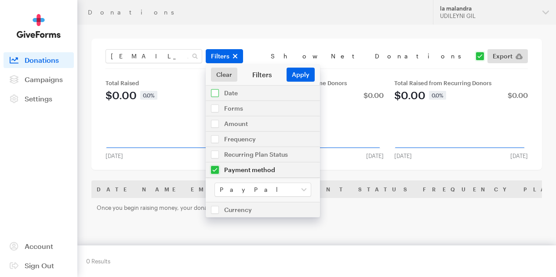
click at [222, 98] on input "checkbox" at bounding box center [263, 93] width 114 height 15
checkbox input "true"
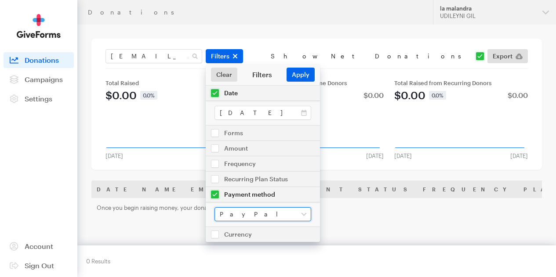
click at [303, 218] on select "All Online Payments Visa MasterCard American Express Discover PayPal ACH Bank T…" at bounding box center [263, 214] width 97 height 14
click at [302, 79] on button "Apply" at bounding box center [301, 75] width 28 height 14
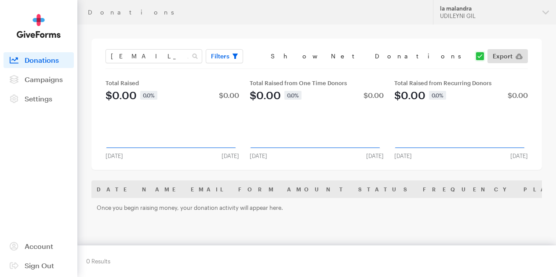
click at [210, 79] on div "Total Raised $0.00 0.0% $0.00 Mar [DATE] Created with Highcharts 8.1.0 [DATE] […" at bounding box center [316, 114] width 433 height 91
click at [37, 84] on span "Campaigns" at bounding box center [44, 79] width 38 height 8
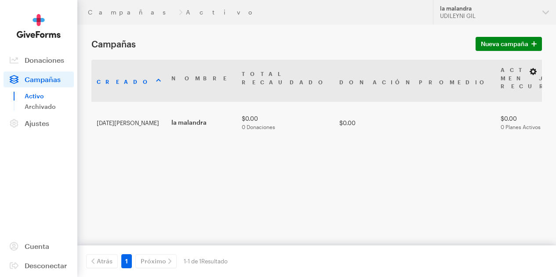
click at [529, 74] on button "button" at bounding box center [533, 71] width 11 height 11
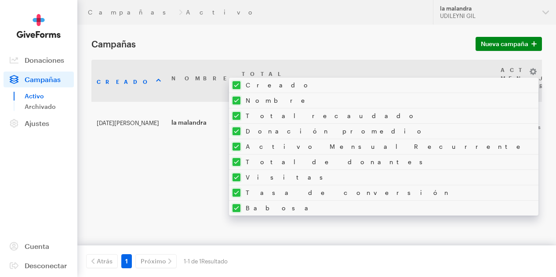
click at [132, 178] on div "Creado Nombre Total recaudado Donación promedio Activo Mensual Recurrente Total…" at bounding box center [316, 148] width 451 height 176
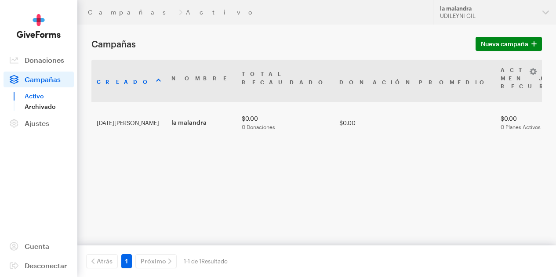
click at [39, 110] on font "Archivado" at bounding box center [40, 106] width 31 height 7
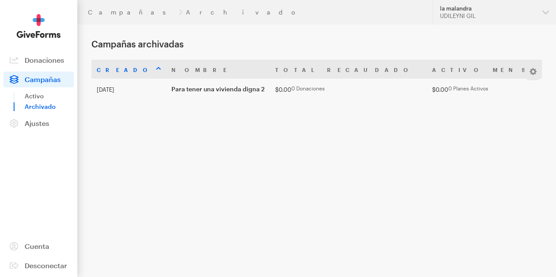
click at [144, 14] on div "Campañas Archivado" at bounding box center [255, 12] width 335 height 7
click at [111, 15] on font "Campañas" at bounding box center [131, 11] width 87 height 7
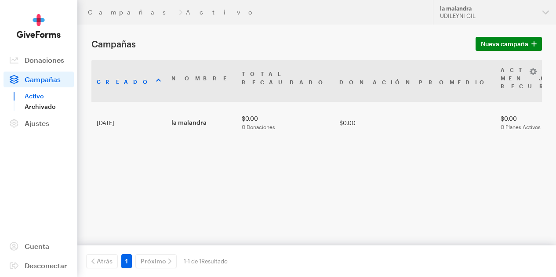
click at [39, 110] on font "Archivado" at bounding box center [40, 106] width 31 height 7
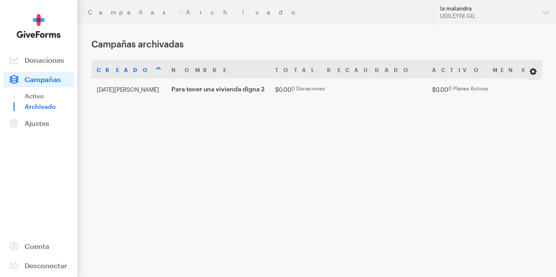
click at [530, 77] on button "button" at bounding box center [533, 71] width 11 height 11
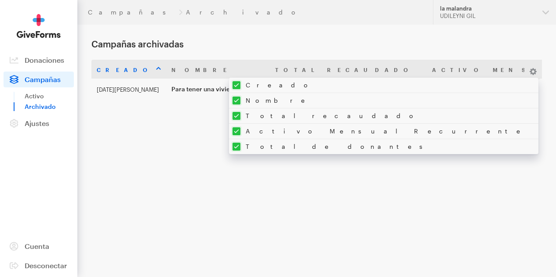
click at [389, 229] on div "Creado Nombre Total recaudado Activo Mensual Recurrente Total de donantes Cread…" at bounding box center [316, 148] width 451 height 176
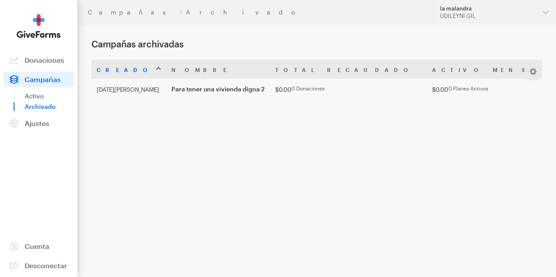
click at [142, 14] on div "Campañas Archivado" at bounding box center [255, 12] width 335 height 7
click at [110, 11] on font "Campañas" at bounding box center [131, 11] width 87 height 7
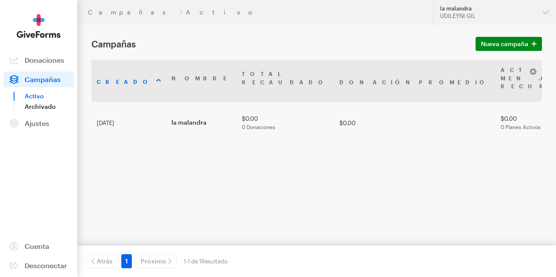
click at [41, 112] on link "Archivado" at bounding box center [49, 107] width 49 height 11
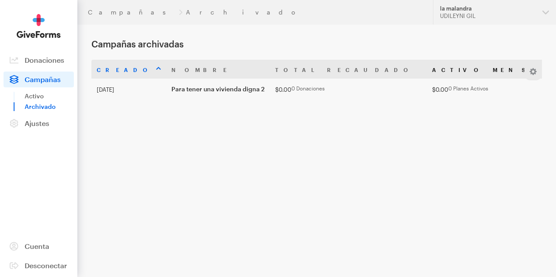
click at [432, 73] on font "Activo Mensual Recurrente" at bounding box center [548, 70] width 232 height 6
click at [305, 78] on th "Total recaudado" at bounding box center [348, 69] width 157 height 19
click at [189, 76] on th "Nombre" at bounding box center [218, 69] width 104 height 19
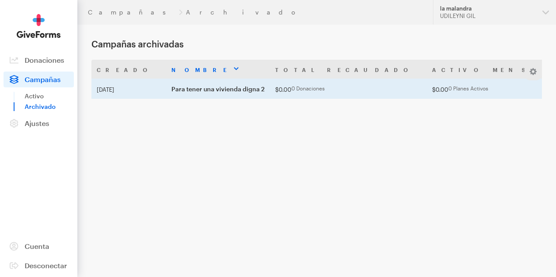
click at [114, 93] on font "4 de agosto de 2025" at bounding box center [106, 89] width 18 height 7
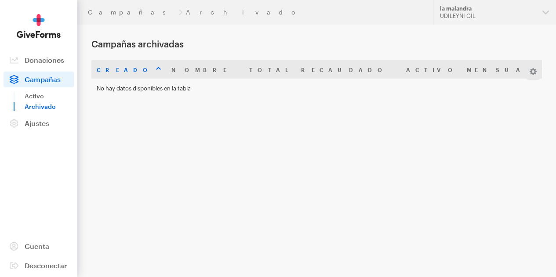
click at [58, 84] on font "Campañas" at bounding box center [43, 79] width 36 height 8
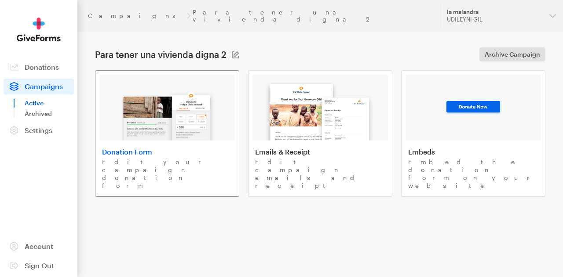
click at [159, 148] on h4 "Donation Form" at bounding box center [167, 152] width 130 height 9
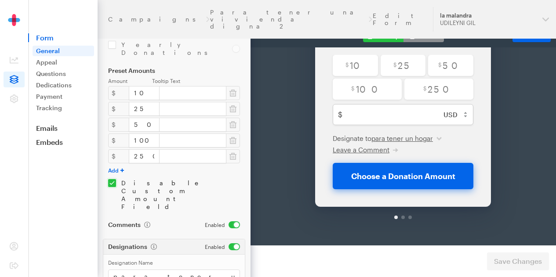
scroll to position [203, 0]
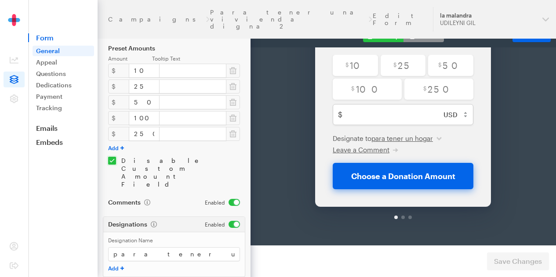
click at [421, 35] on button "Mobile" at bounding box center [424, 36] width 40 height 12
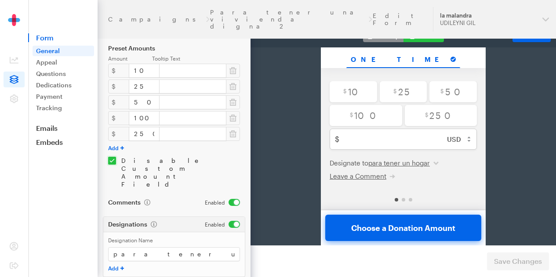
scroll to position [45, 0]
click at [518, 35] on span "Embed Form" at bounding box center [528, 35] width 21 height 7
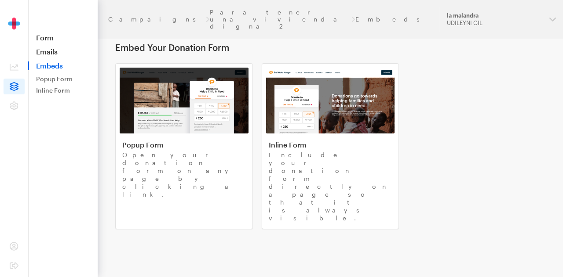
click at [52, 38] on link "Form" at bounding box center [62, 37] width 69 height 9
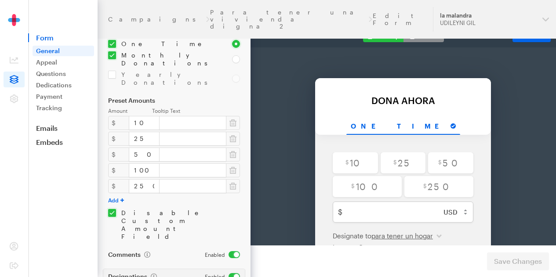
scroll to position [203, 0]
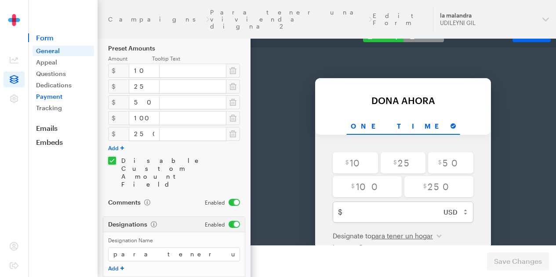
click at [41, 95] on link "Payment" at bounding box center [64, 96] width 62 height 11
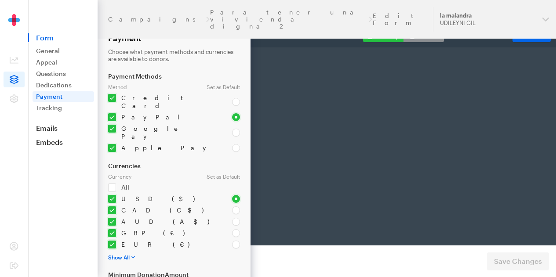
select select "US"
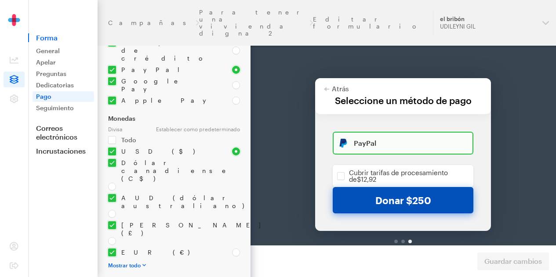
scroll to position [74, 0]
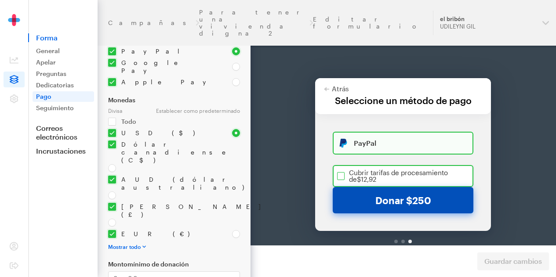
click at [339, 155] on input "checkbox" at bounding box center [403, 153] width 141 height 22
checkbox input "true"
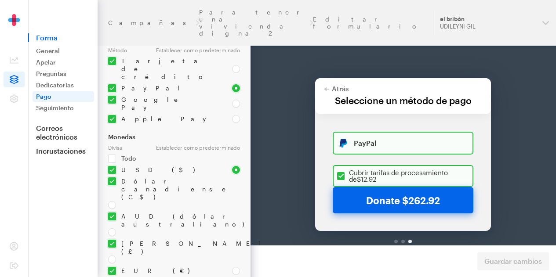
scroll to position [35, 0]
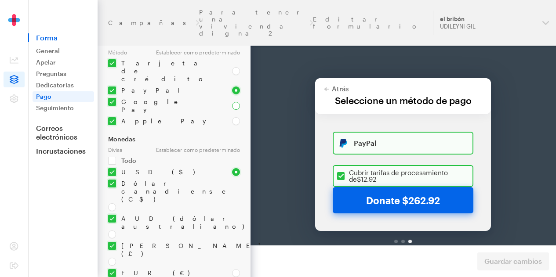
click at [232, 102] on input "radio" at bounding box center [236, 106] width 8 height 8
radio input "true"
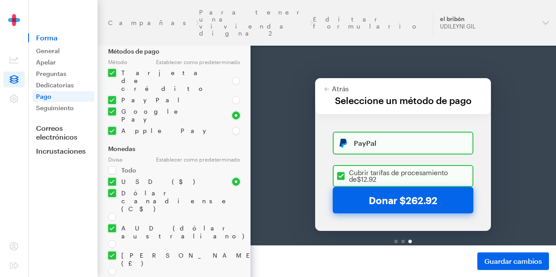
scroll to position [0, 0]
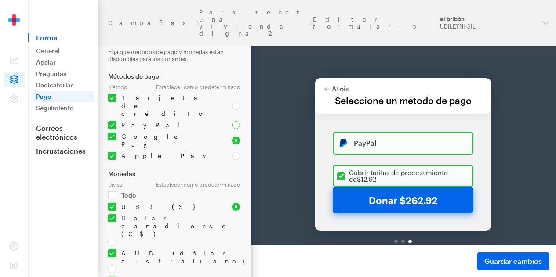
click at [233, 121] on input "radio" at bounding box center [236, 125] width 8 height 8
radio input "true"
click at [373, 113] on div "PayPal" at bounding box center [403, 120] width 139 height 21
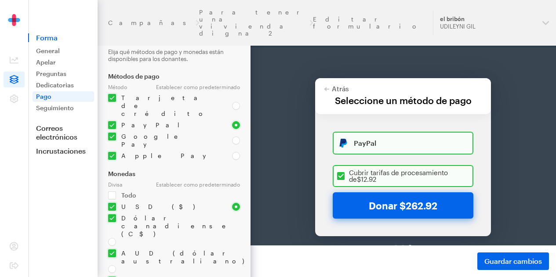
click at [361, 117] on font "PayPal" at bounding box center [365, 120] width 22 height 8
click at [268, 40] on div "Avance De oficina Móvil Formulario para incrustar" at bounding box center [404, 36] width 306 height 23
click at [272, 42] on div "Avance De oficina Móvil Formulario para incrustar" at bounding box center [404, 36] width 306 height 23
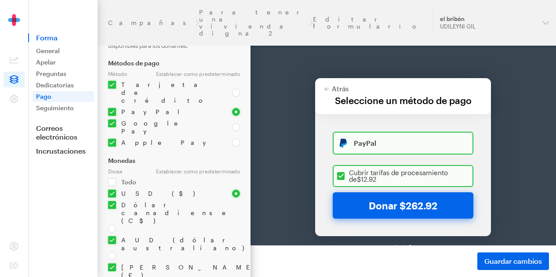
scroll to position [74, 0]
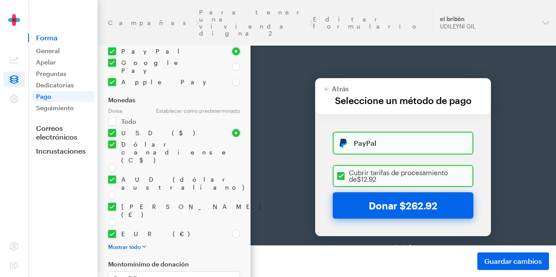
checkbox input "true"
click at [57, 110] on font "Seguimiento" at bounding box center [55, 107] width 38 height 7
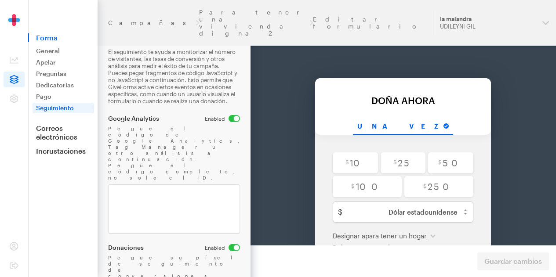
click at [514, 93] on div "Atrás Atrás DOÑA AHORA Por su generosa donación de $250.00 Una vez $ 10 $ 25 $ …" at bounding box center [403, 173] width 450 height 296
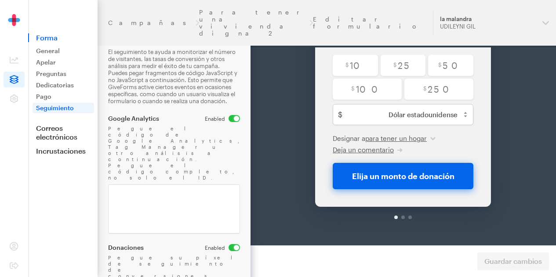
scroll to position [31, 0]
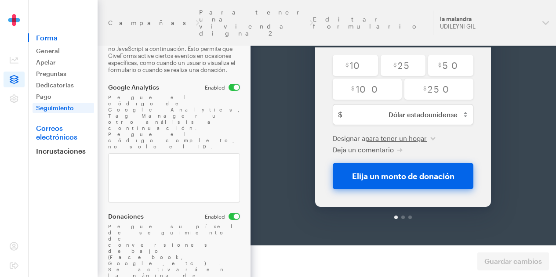
click at [62, 134] on font "Correos electrónicos" at bounding box center [56, 132] width 41 height 17
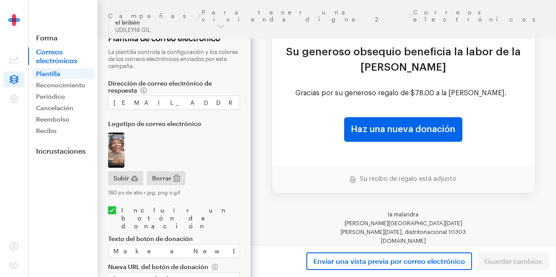
scroll to position [97, 0]
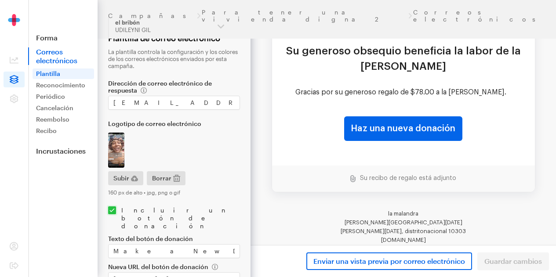
click at [361, 180] on font "Su recibo de regalo está adjunto" at bounding box center [408, 178] width 96 height 6
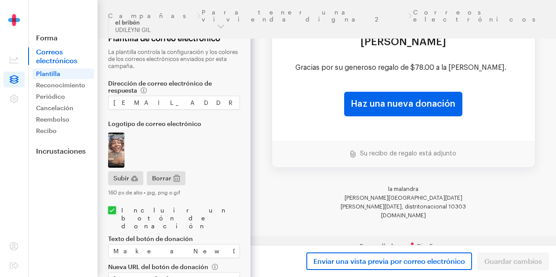
scroll to position [133, 0]
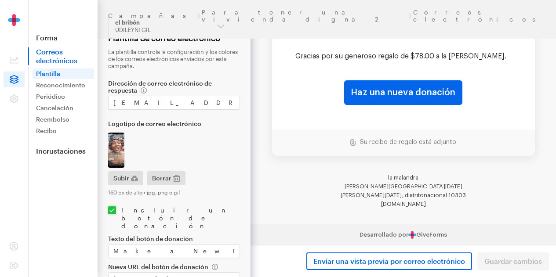
click at [518, 261] on div "Enviar una vista previa por correo electrónico Guardar cambios" at bounding box center [404, 261] width 306 height 32
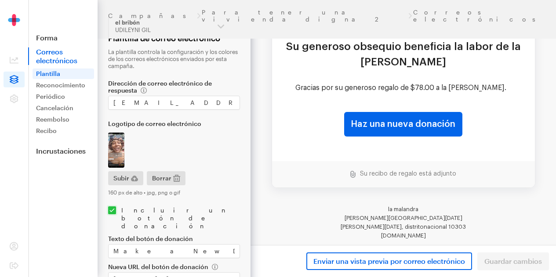
scroll to position [93, 0]
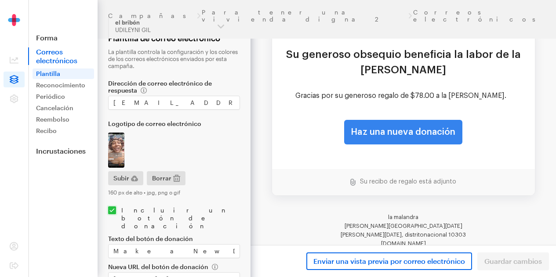
click at [423, 138] on link "Haz una nueva donación" at bounding box center [403, 132] width 118 height 25
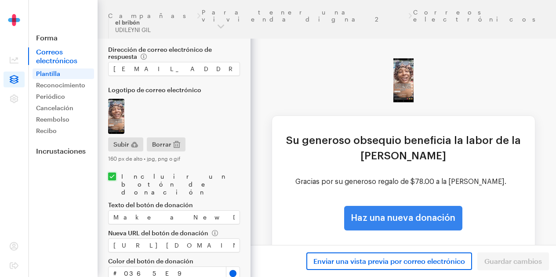
scroll to position [41, 0]
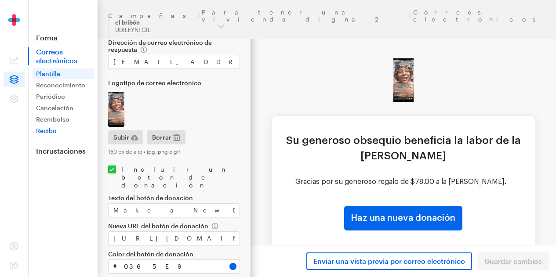
click at [46, 131] on font "Recibo" at bounding box center [46, 130] width 21 height 7
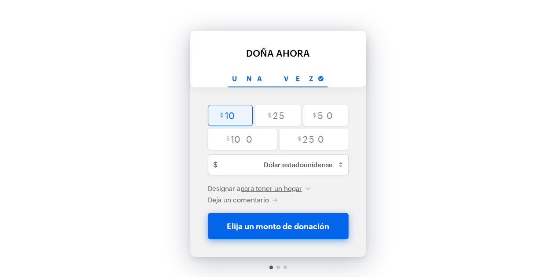
click at [229, 120] on input "radio" at bounding box center [230, 115] width 45 height 21
radio input "true"
type input "10"
checkbox input "false"
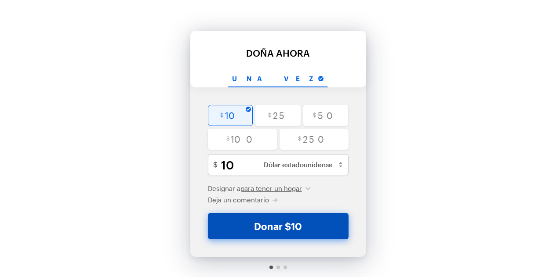
click at [285, 223] on font "Donar $10" at bounding box center [278, 226] width 48 height 11
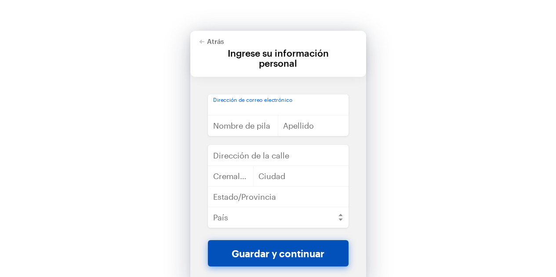
click at [258, 103] on input "email" at bounding box center [278, 105] width 141 height 21
type input "[EMAIL_ADDRESS][DOMAIN_NAME]"
type input "UDILEYNI"
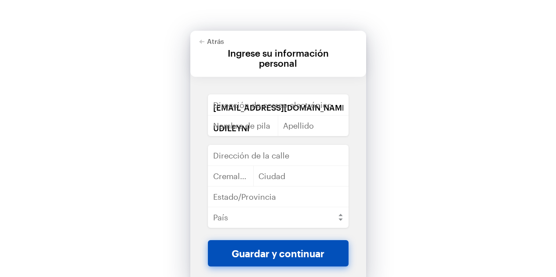
type input "reyes"
type input "Santo Domingo distrito nacional la ciénaga"
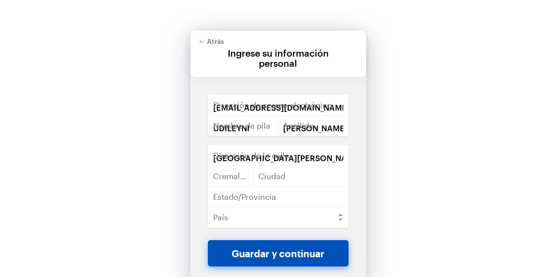
type input "10303"
type input "[GEOGRAPHIC_DATA][PERSON_NAME]"
select select "DO"
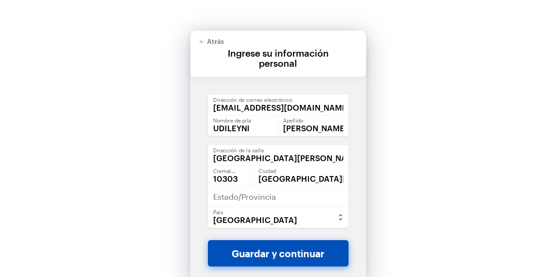
click at [309, 259] on button "Guardar y continuar" at bounding box center [278, 253] width 141 height 26
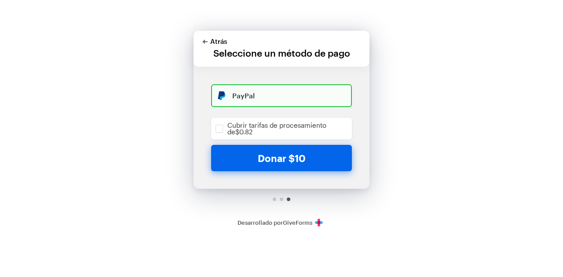
click at [203, 41] on icon "button" at bounding box center [204, 41] width 5 height 5
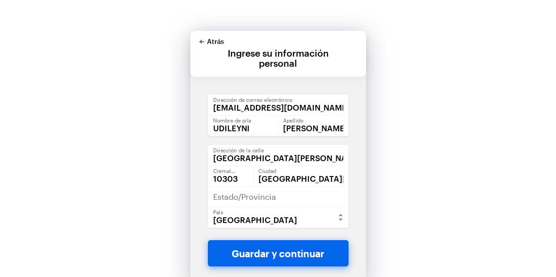
click at [201, 39] on icon "button" at bounding box center [201, 41] width 5 height 5
checkbox input "false"
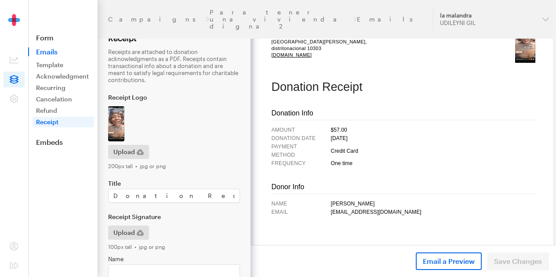
scroll to position [56, 0]
click at [261, 13] on div "Campaigns Para tener una vivienda digna 2 Emails" at bounding box center [265, 19] width 314 height 21
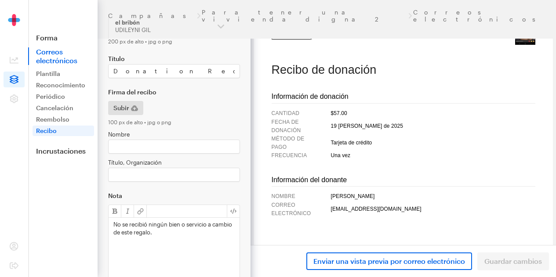
scroll to position [126, 0]
click at [64, 154] on font "Incrustaciones" at bounding box center [61, 151] width 50 height 8
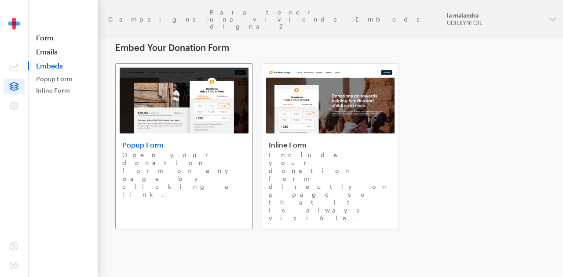
click at [191, 150] on div "Popup Form Open your donation form on any page by clicking a link." at bounding box center [184, 170] width 124 height 58
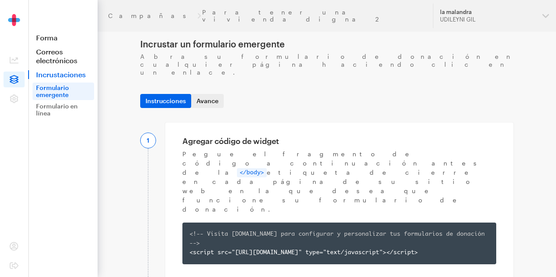
click at [211, 97] on font "Avance" at bounding box center [207, 100] width 22 height 7
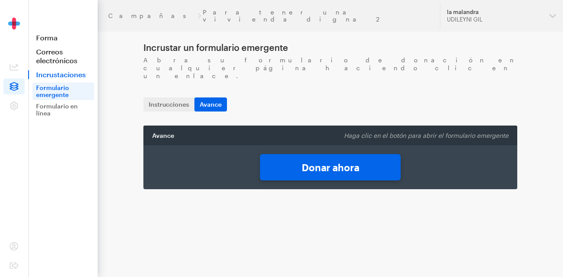
click at [345, 162] on font "Donar ahora" at bounding box center [331, 167] width 58 height 11
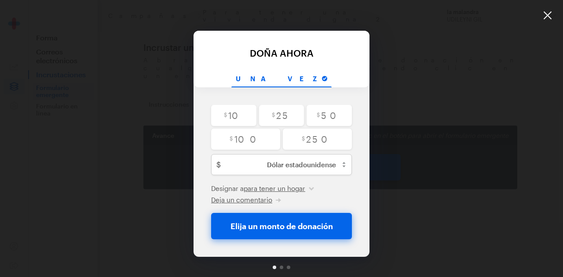
click at [556, 22] on div at bounding box center [547, 15] width 31 height 31
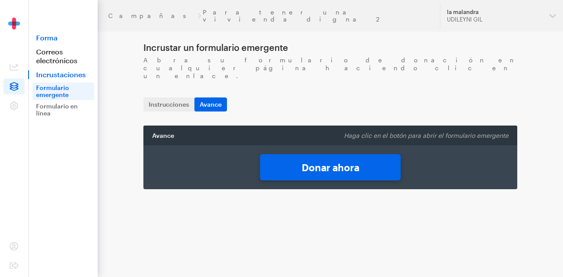
click at [44, 36] on font "Forma" at bounding box center [47, 37] width 22 height 8
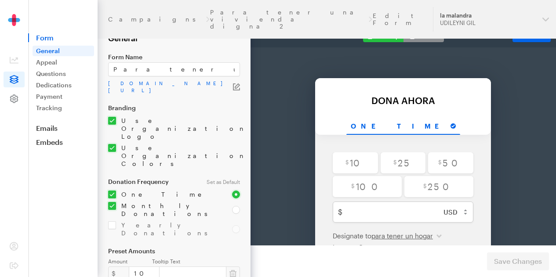
click at [12, 103] on icon at bounding box center [14, 99] width 9 height 9
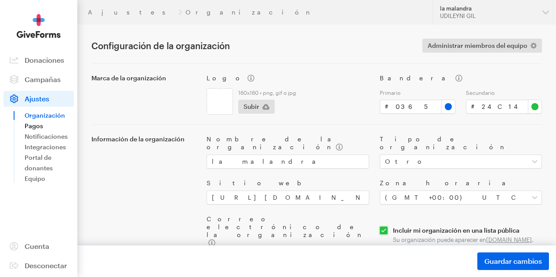
click at [36, 130] on font "Pagos" at bounding box center [34, 125] width 18 height 7
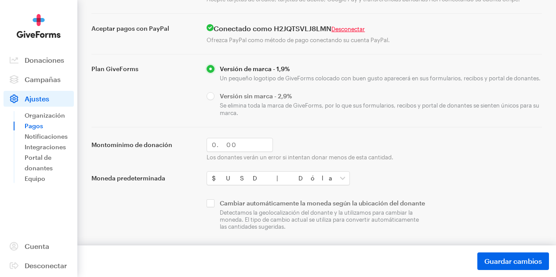
scroll to position [122, 0]
click at [209, 200] on input "checkbox" at bounding box center [317, 215] width 220 height 31
checkbox input "true"
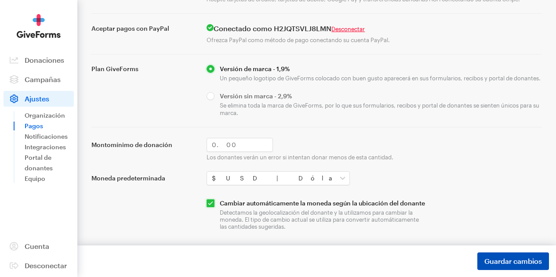
click at [509, 262] on font "Guardar cambios" at bounding box center [513, 261] width 58 height 8
click at [42, 170] on link "Portal de donantes" at bounding box center [49, 163] width 49 height 21
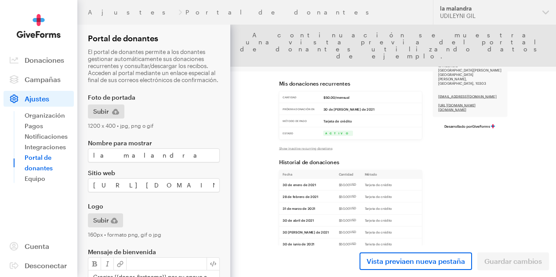
scroll to position [30, 0]
click at [449, 11] on font "la malandra" at bounding box center [456, 8] width 32 height 7
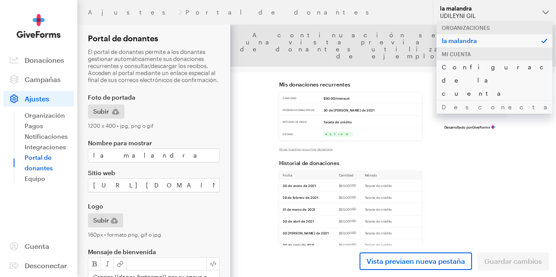
click at [464, 61] on link "Configuraciones de la cuenta" at bounding box center [494, 80] width 116 height 40
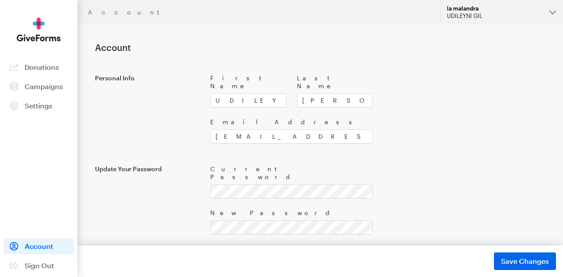
click at [483, 15] on div "UDILEYNI GIL" at bounding box center [494, 15] width 95 height 7
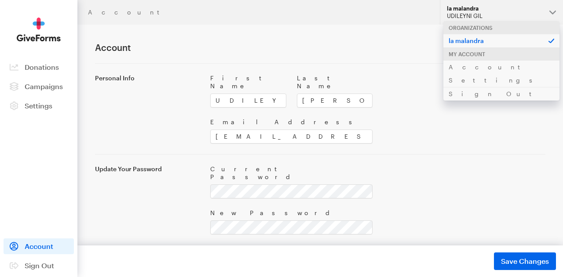
click at [476, 55] on div "My Account" at bounding box center [501, 53] width 116 height 13
click at [41, 85] on span "Campaigns" at bounding box center [44, 86] width 38 height 8
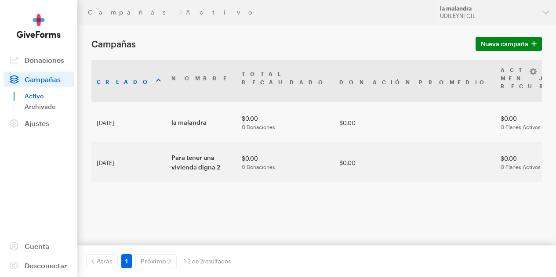
scroll to position [12, 0]
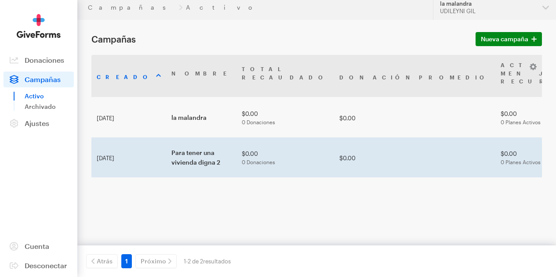
click at [339, 161] on font "$0.00" at bounding box center [347, 157] width 16 height 7
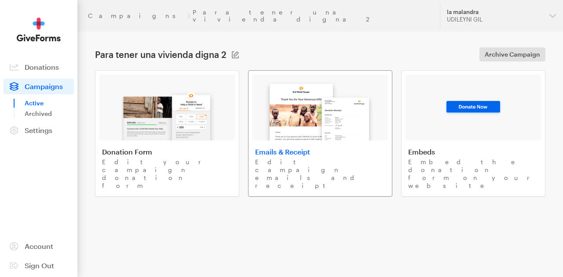
click at [307, 158] on p "Edit campaign emails and receipt" at bounding box center [320, 174] width 130 height 32
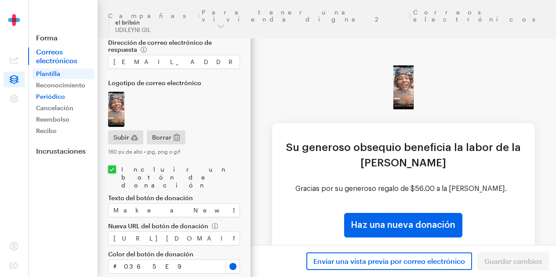
click at [57, 99] on font "Periódico" at bounding box center [50, 96] width 29 height 7
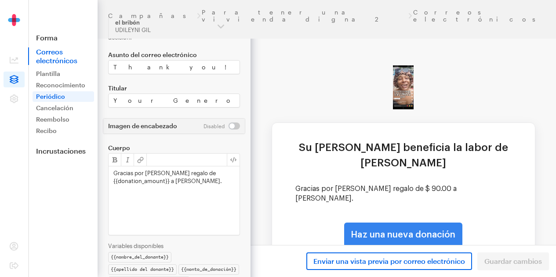
scroll to position [87, 0]
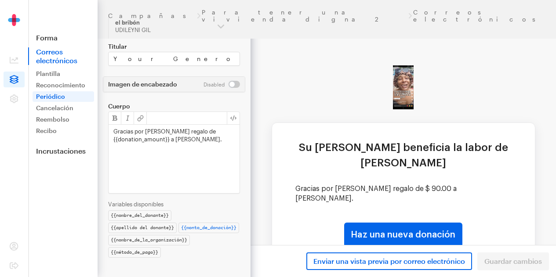
click at [212, 229] on div "{{monto_de_donación}}" at bounding box center [208, 228] width 61 height 11
click at [150, 254] on div "{{método_de_pago}}" at bounding box center [134, 252] width 53 height 11
click at [16, 64] on icon at bounding box center [14, 60] width 9 height 7
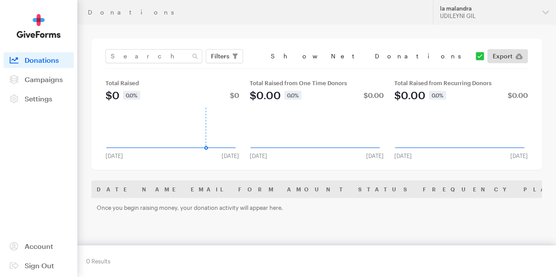
click at [209, 137] on rect at bounding box center [171, 129] width 133 height 42
click at [232, 111] on rect at bounding box center [171, 129] width 133 height 42
click at [233, 113] on rect at bounding box center [171, 129] width 133 height 42
click at [233, 112] on rect at bounding box center [171, 129] width 133 height 42
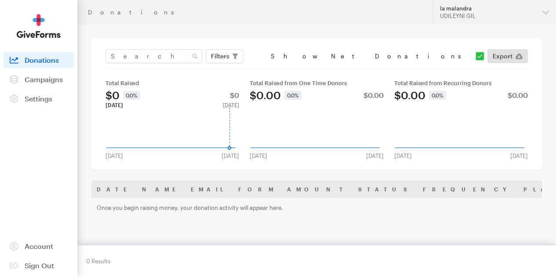
click at [121, 113] on rect at bounding box center [171, 129] width 133 height 42
click at [229, 112] on rect at bounding box center [171, 129] width 133 height 42
click at [234, 113] on rect at bounding box center [171, 129] width 133 height 42
click at [232, 112] on rect at bounding box center [171, 129] width 133 height 42
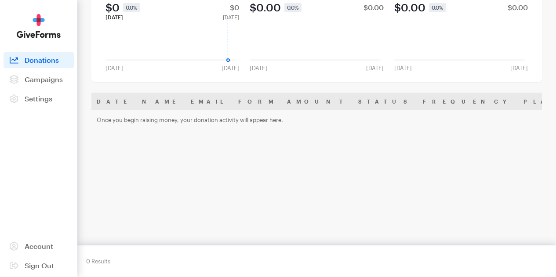
scroll to position [83, 0]
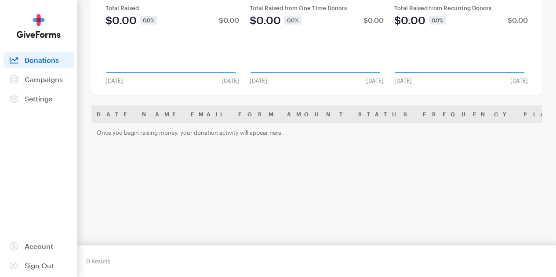
scroll to position [0, 0]
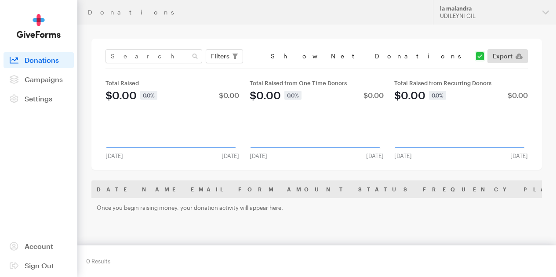
click at [519, 148] on icon at bounding box center [460, 148] width 128 height 0
click at [477, 127] on rect at bounding box center [459, 129] width 133 height 42
click at [498, 131] on rect at bounding box center [459, 129] width 133 height 42
click at [418, 100] on div "0.0%" at bounding box center [420, 95] width 17 height 9
click at [452, 138] on rect at bounding box center [459, 129] width 133 height 42
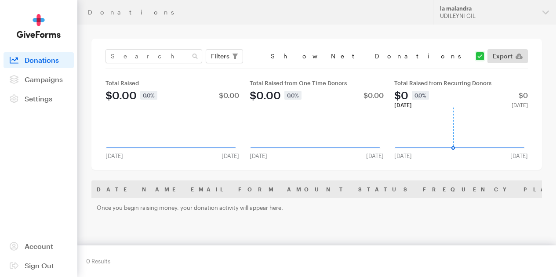
click at [435, 104] on div "Total Raised from Recurring Donors $0 0.0% $0 May 2021 Aug 2013 Created with Hi…" at bounding box center [461, 120] width 134 height 80
click at [458, 122] on rect at bounding box center [459, 129] width 133 height 42
click at [547, 15] on button "la malandra UDILEYNI GIL" at bounding box center [494, 12] width 123 height 25
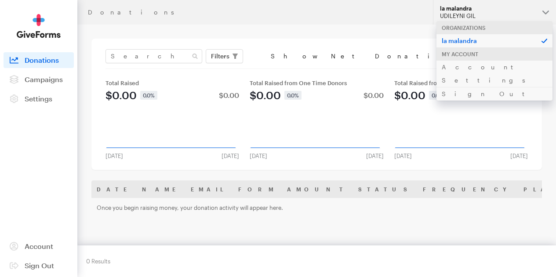
click at [475, 55] on div "My Account" at bounding box center [494, 53] width 116 height 13
click at [478, 72] on link "Account Settings" at bounding box center [494, 73] width 116 height 27
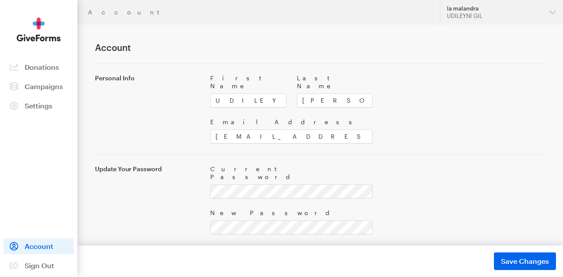
click at [50, 91] on link "Campaigns" at bounding box center [39, 87] width 70 height 16
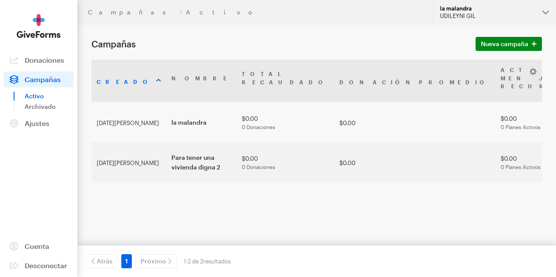
click at [542, 15] on button "la [PERSON_NAME] UDILEYNI [PERSON_NAME]" at bounding box center [494, 12] width 123 height 25
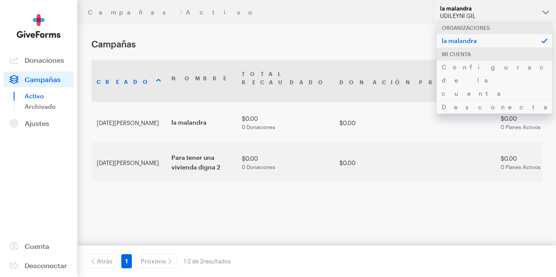
click at [477, 25] on font "Organizaciones" at bounding box center [466, 28] width 48 height 6
click at [379, 221] on div "Creado Nombre Total recaudado Donación promedio Activo Mensual Recurrente Total…" at bounding box center [316, 148] width 451 height 176
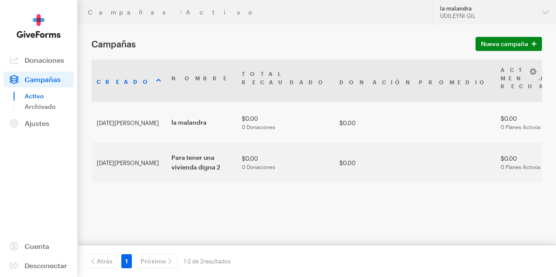
scroll to position [12, 0]
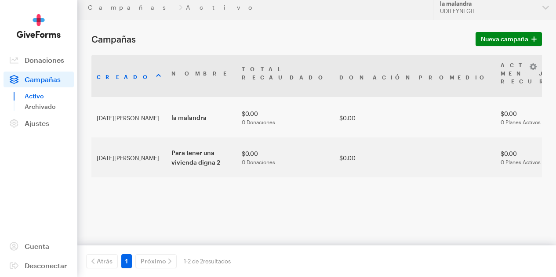
click at [166, 266] on div "Próximo" at bounding box center [156, 262] width 45 height 14
click at [222, 261] on font "resultados" at bounding box center [217, 261] width 28 height 7
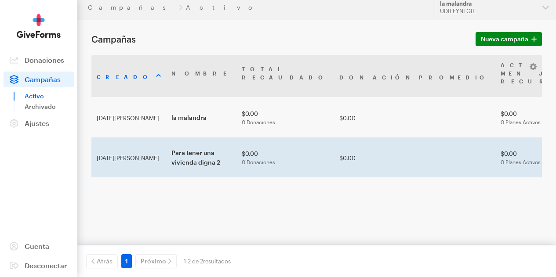
click at [242, 157] on font "$0.00" at bounding box center [250, 153] width 16 height 7
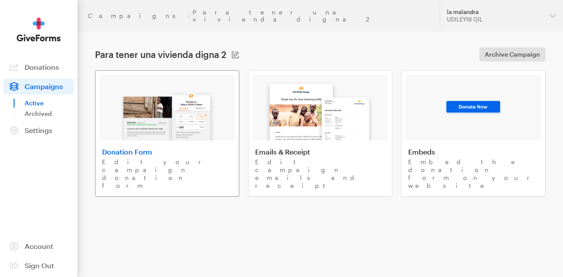
click at [173, 116] on img at bounding box center [167, 112] width 103 height 56
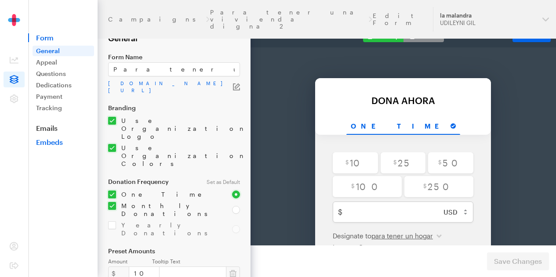
click at [51, 146] on link "Embeds" at bounding box center [62, 142] width 69 height 9
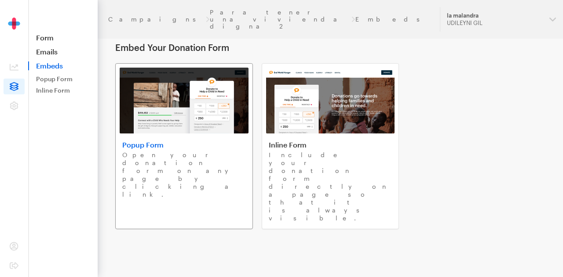
click at [207, 158] on p "Open your donation form on any page by clicking a link." at bounding box center [184, 174] width 124 height 47
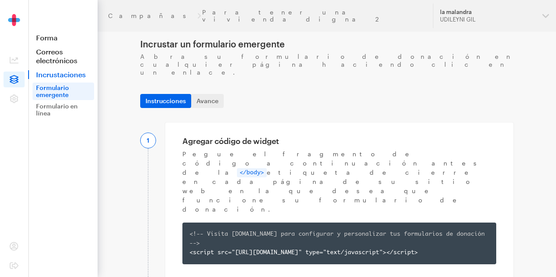
click at [207, 97] on font "Avance" at bounding box center [207, 100] width 22 height 7
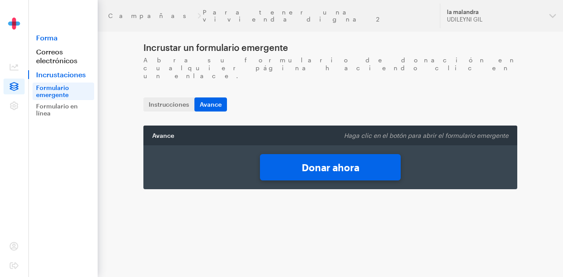
click at [52, 34] on font "Forma" at bounding box center [47, 37] width 22 height 8
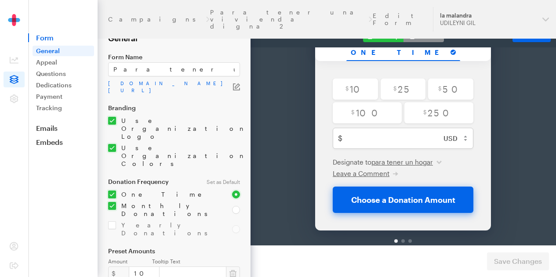
scroll to position [104, 0]
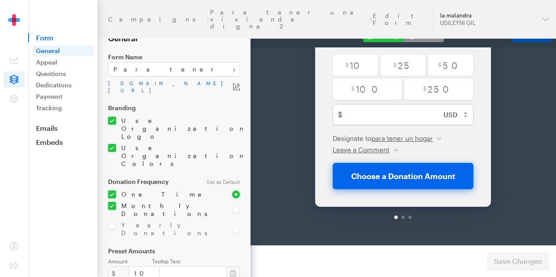
click at [521, 33] on span "Embed Form" at bounding box center [528, 35] width 21 height 7
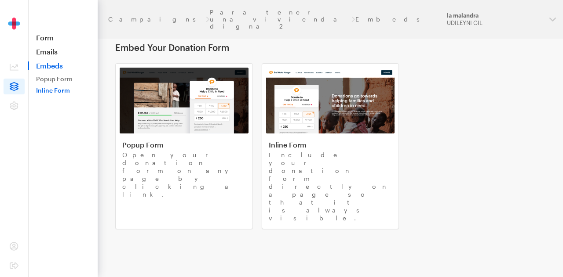
click at [57, 95] on link "Inline Form" at bounding box center [64, 90] width 62 height 11
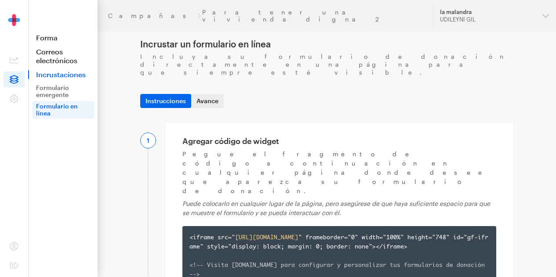
click at [207, 94] on link "Avance" at bounding box center [207, 101] width 33 height 14
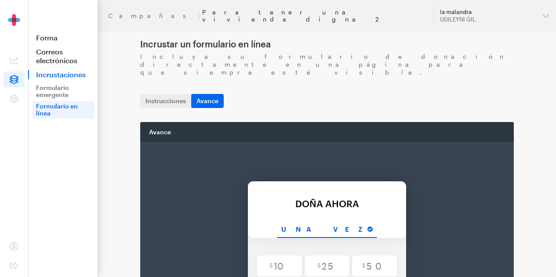
click at [202, 11] on font "Para tener una vivienda digna 2" at bounding box center [291, 15] width 179 height 15
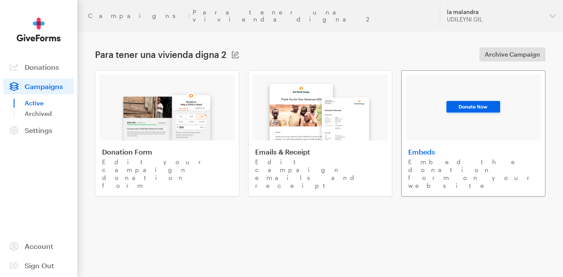
click at [433, 158] on p "Embed the donation form on your website" at bounding box center [473, 174] width 130 height 32
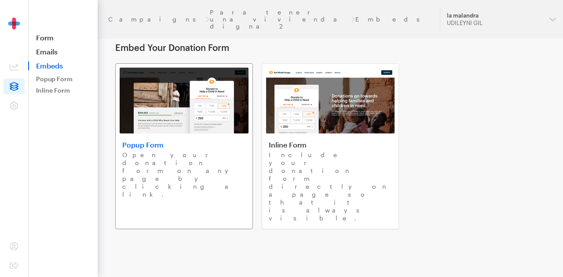
click at [189, 114] on img at bounding box center [183, 101] width 129 height 66
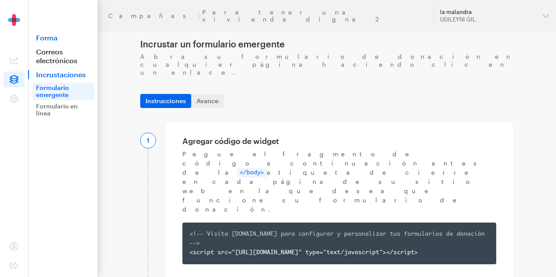
click at [49, 36] on font "Forma" at bounding box center [47, 37] width 22 height 8
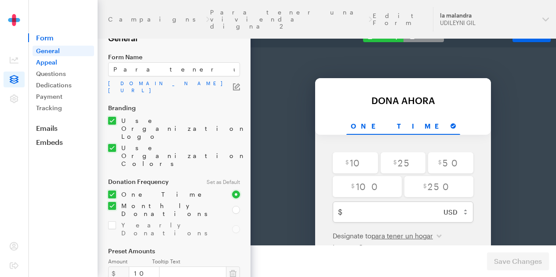
click at [51, 61] on link "Appeal" at bounding box center [64, 62] width 62 height 11
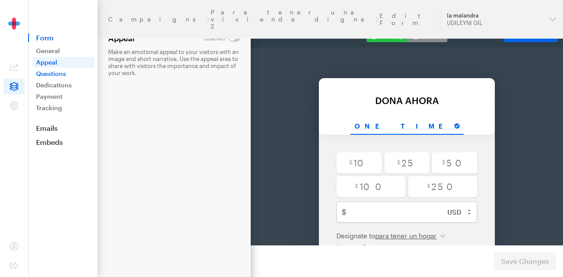
click at [48, 73] on link "Questions" at bounding box center [64, 74] width 62 height 11
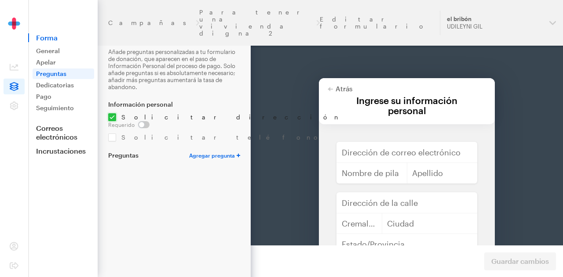
click at [149, 121] on input "checkbox" at bounding box center [128, 124] width 41 height 7
checkbox input "true"
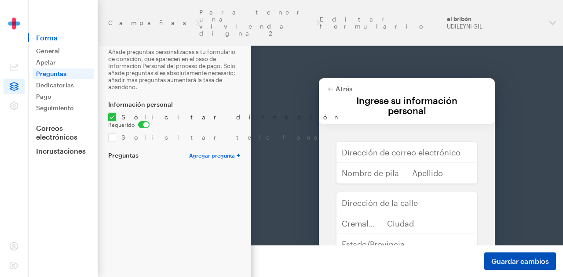
click at [523, 257] on font "Guardar cambios" at bounding box center [520, 261] width 58 height 8
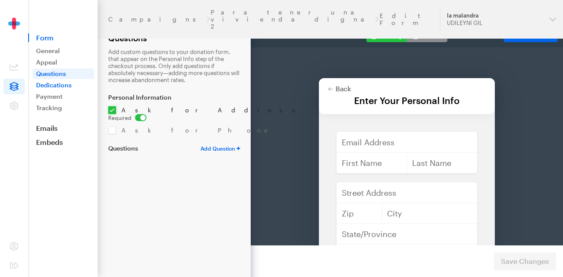
click at [58, 89] on link "Dedications" at bounding box center [64, 85] width 62 height 11
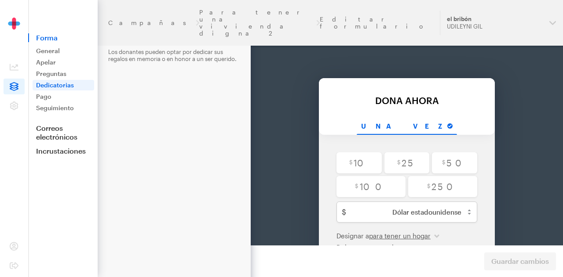
click at [229, 37] on input "checkbox" at bounding box center [222, 38] width 36 height 7
checkbox input "true"
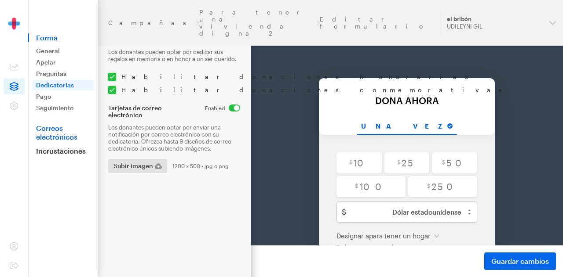
click at [62, 131] on font "Correos electrónicos" at bounding box center [56, 132] width 41 height 17
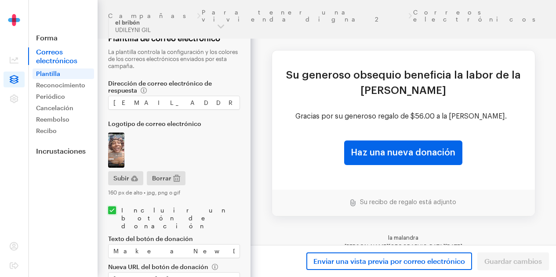
scroll to position [72, 0]
click at [396, 206] on font "Su recibo de regalo está adjunto" at bounding box center [408, 203] width 96 height 6
click at [352, 201] on img at bounding box center [352, 203] width 5 height 7
click at [509, 263] on div "Enviar una vista previa por correo electrónico Guardar cambios" at bounding box center [404, 261] width 306 height 32
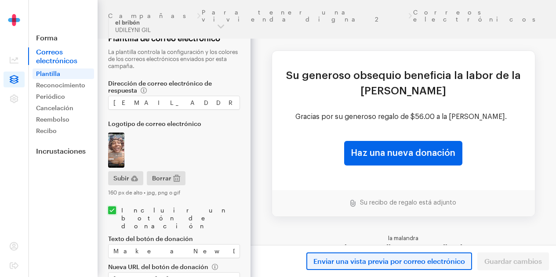
click at [446, 261] on font "Enviar una vista previa por correo electrónico" at bounding box center [389, 261] width 152 height 8
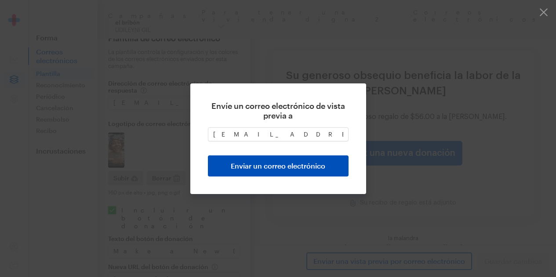
click at [301, 159] on button "Enviar un correo electrónico" at bounding box center [278, 166] width 141 height 21
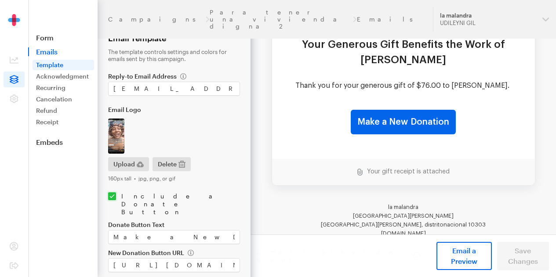
scroll to position [27, 0]
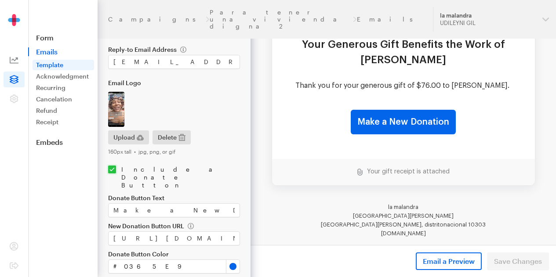
click at [17, 64] on icon at bounding box center [14, 60] width 9 height 9
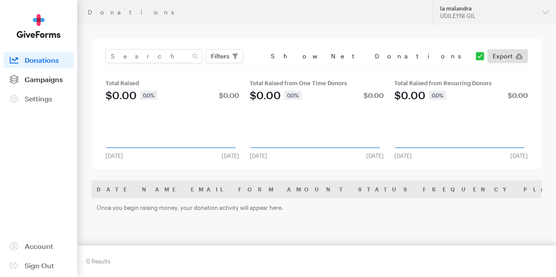
click at [48, 84] on span "Campaigns" at bounding box center [44, 79] width 38 height 8
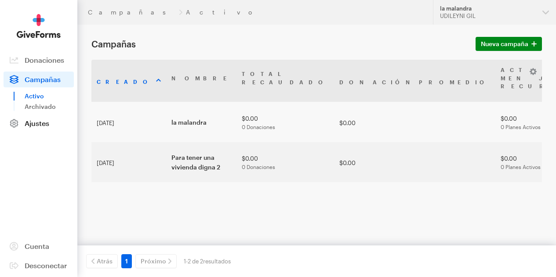
click at [40, 127] on font "Ajustes" at bounding box center [37, 123] width 25 height 8
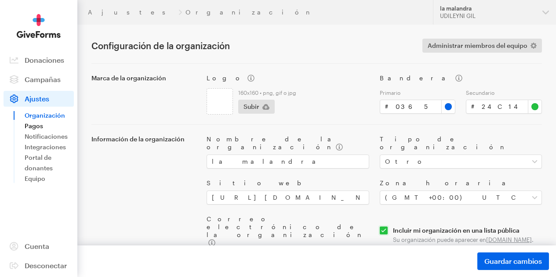
click at [39, 130] on font "Pagos" at bounding box center [34, 125] width 18 height 7
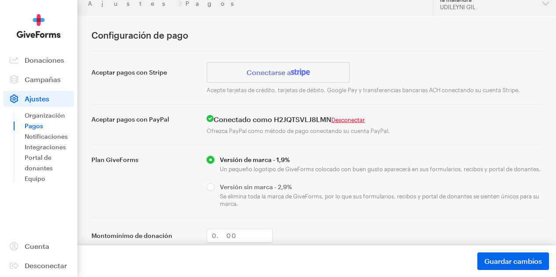
scroll to position [12, 0]
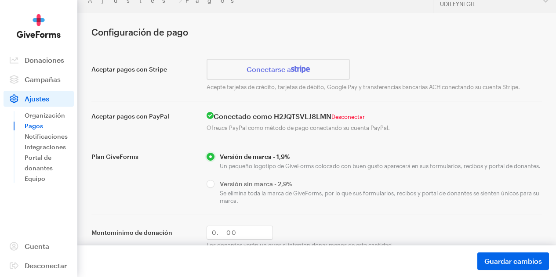
click at [356, 120] on font "Desconectar" at bounding box center [347, 116] width 33 height 7
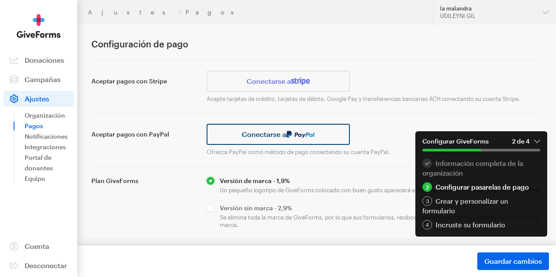
click at [289, 138] on img at bounding box center [300, 134] width 29 height 7
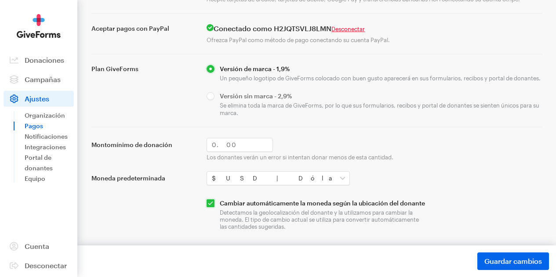
scroll to position [122, 0]
click at [53, 140] on font "Notificaciones" at bounding box center [46, 136] width 43 height 7
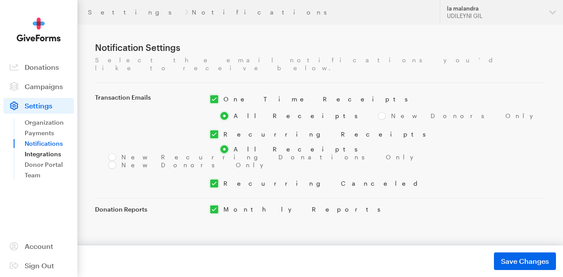
click at [51, 153] on link "Integrations" at bounding box center [49, 154] width 49 height 11
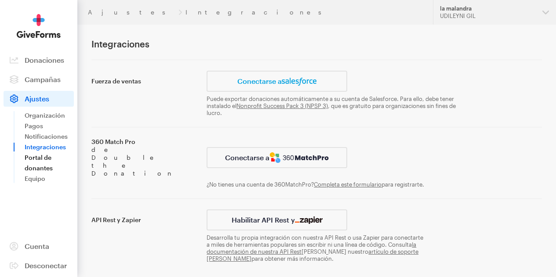
click at [44, 170] on link "Portal de donantes" at bounding box center [49, 163] width 49 height 21
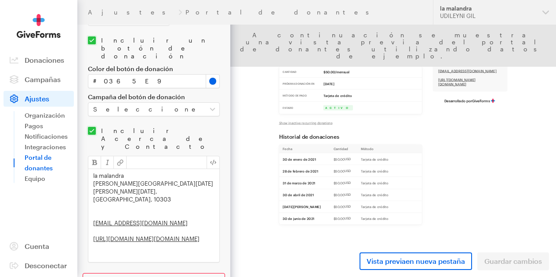
scroll to position [420, 0]
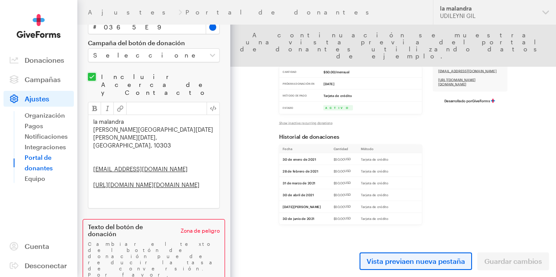
click at [427, 266] on span "Vista previa en nueva pestaña" at bounding box center [416, 261] width 98 height 11
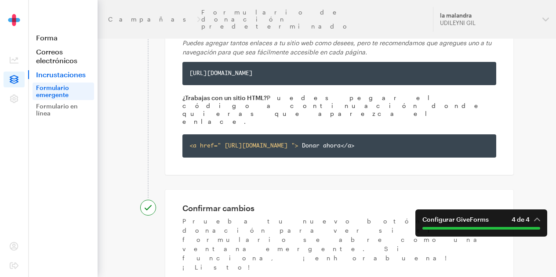
scroll to position [367, 0]
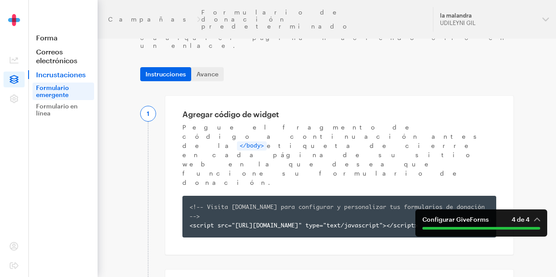
scroll to position [0, 0]
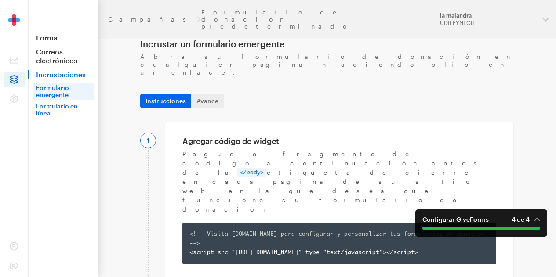
click at [57, 111] on link "Formulario en línea" at bounding box center [64, 110] width 62 height 18
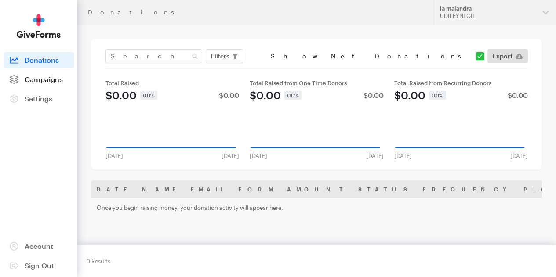
click at [44, 84] on span "Campaigns" at bounding box center [44, 79] width 38 height 8
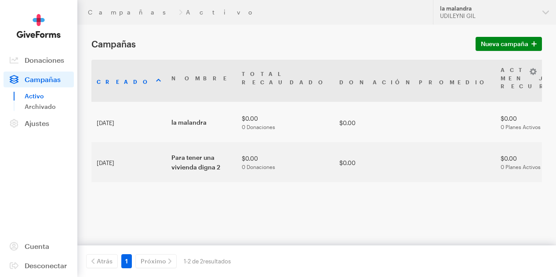
scroll to position [12, 0]
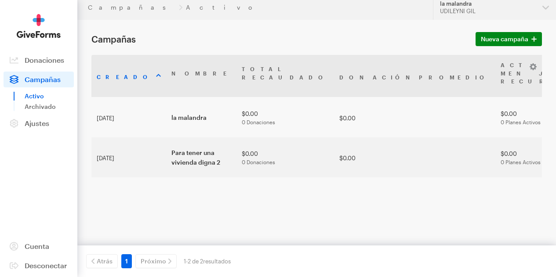
click at [50, 63] on font "Donaciones" at bounding box center [45, 60] width 40 height 8
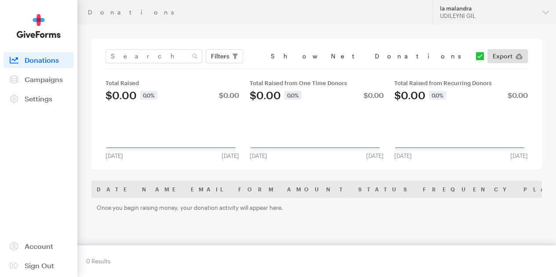
click at [470, 84] on div "Total Raised from Recurring Donors" at bounding box center [461, 83] width 134 height 7
click at [49, 84] on span "Campaigns" at bounding box center [44, 79] width 38 height 8
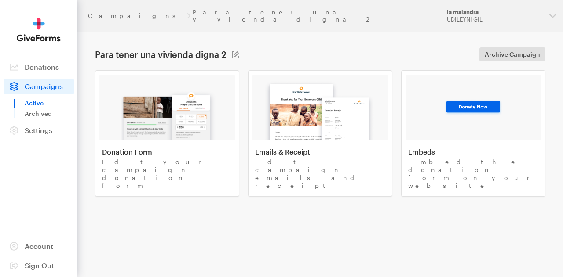
click at [164, 150] on div "Donation Form Edit your campaign donation form" at bounding box center [167, 169] width 130 height 42
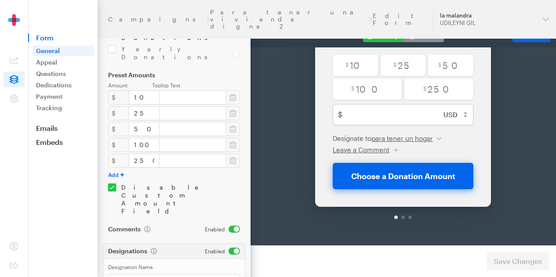
scroll to position [203, 0]
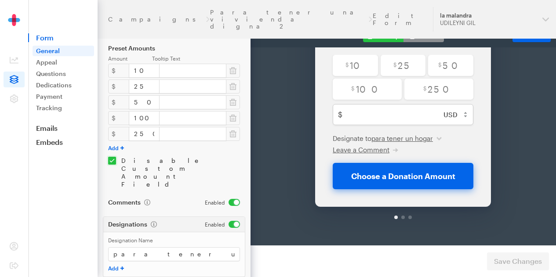
click at [118, 265] on button "Add" at bounding box center [116, 268] width 16 height 7
type input "apoyanos"
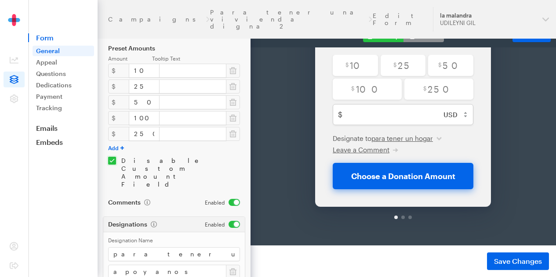
click button at bounding box center [233, 272] width 14 height 14
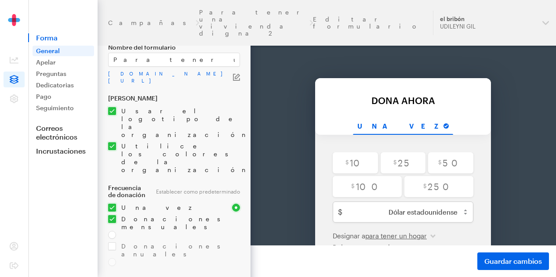
scroll to position [0, 0]
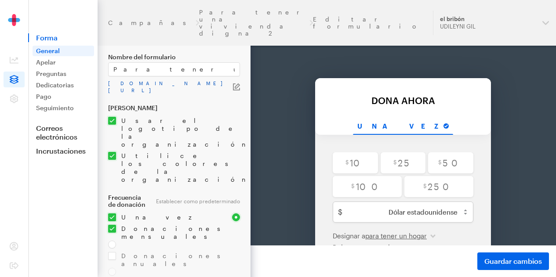
click at [131, 84] on font "app.giveforms.com/forms/lamalandra/default-giveform" at bounding box center [170, 86] width 124 height 13
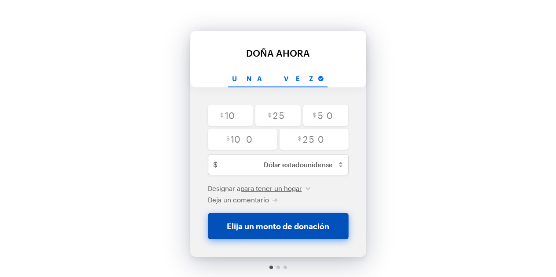
click at [307, 223] on font "Elija un monto de donación" at bounding box center [278, 227] width 102 height 10
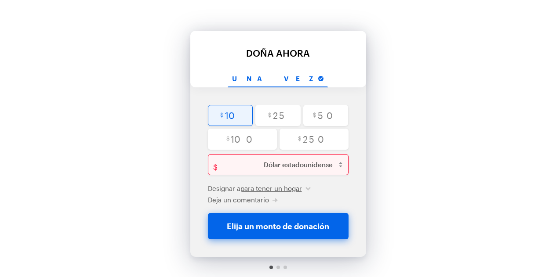
click at [231, 116] on input "radio" at bounding box center [230, 115] width 45 height 21
radio input "true"
type input "10"
checkbox input "false"
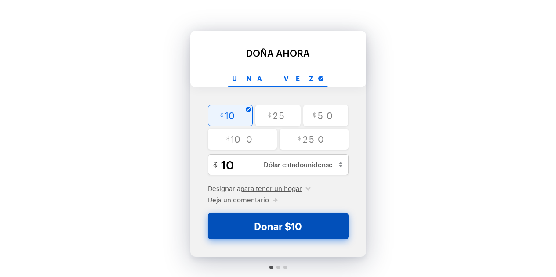
click at [282, 229] on font "Donar $10" at bounding box center [278, 226] width 48 height 11
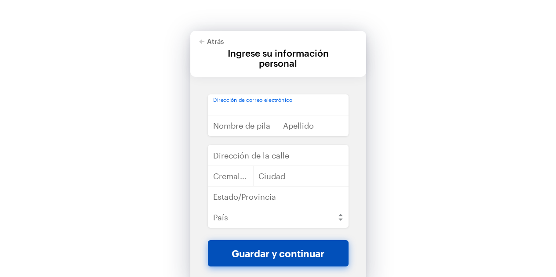
click at [282, 102] on input "email" at bounding box center [278, 105] width 141 height 21
type input "[EMAIL_ADDRESS][DOMAIN_NAME]"
type input "UDILEYNI"
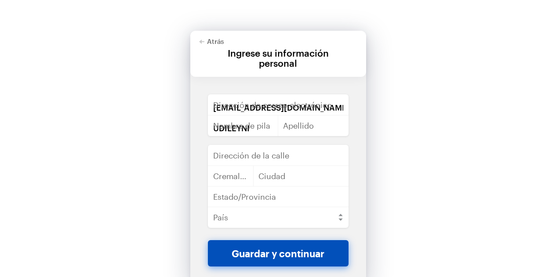
type input "reyes"
type input "Santo Domingo distrito nacional la ciénaga"
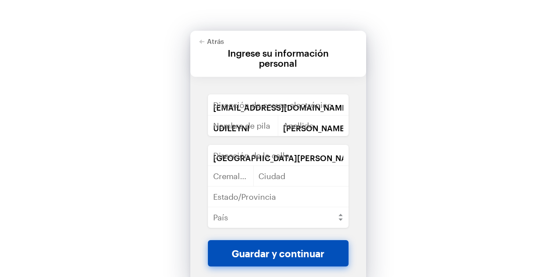
type input "10303"
type input "Santo Domingo"
select select "DO"
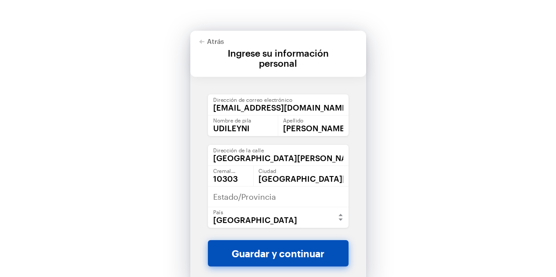
click at [284, 257] on font "Guardar y continuar" at bounding box center [278, 253] width 93 height 11
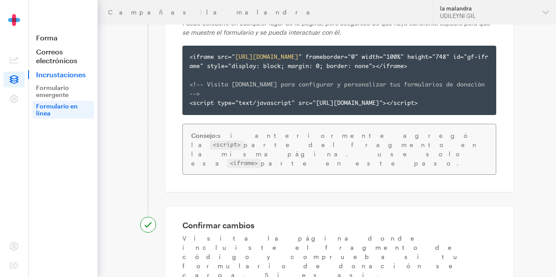
scroll to position [247, 0]
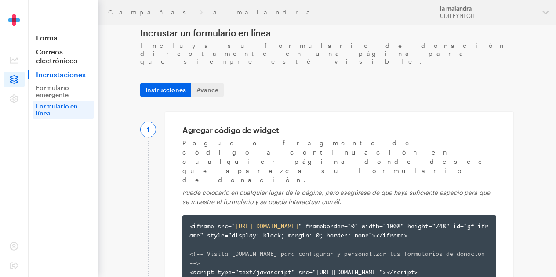
scroll to position [0, 0]
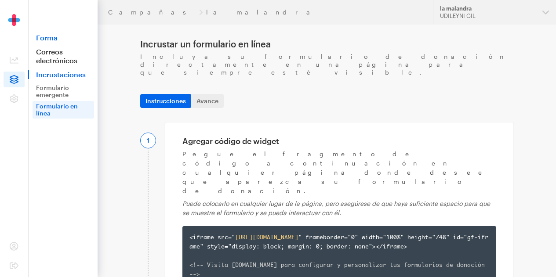
click at [48, 33] on font "Forma" at bounding box center [47, 37] width 22 height 8
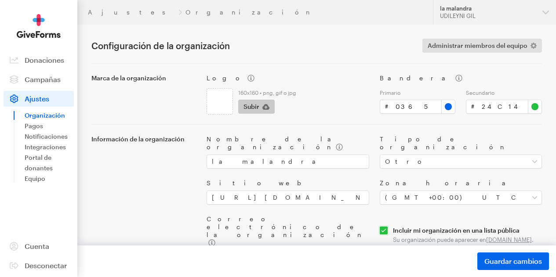
click at [262, 110] on button "Subir" at bounding box center [256, 107] width 36 height 14
type input "C:\fakepath\foto.jpg"
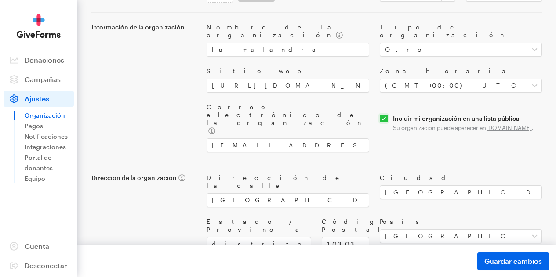
scroll to position [113, 0]
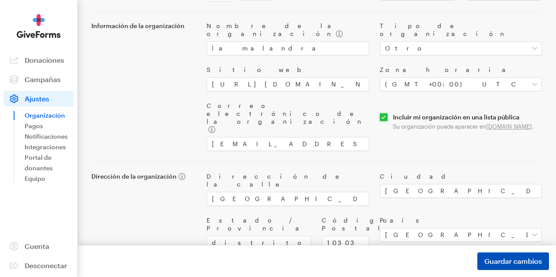
click at [520, 262] on font "Guardar cambios" at bounding box center [513, 261] width 58 height 8
click at [34, 130] on font "Pagos" at bounding box center [34, 125] width 18 height 7
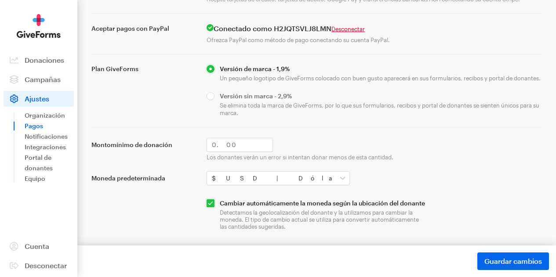
scroll to position [122, 0]
click at [225, 138] on input "Monto mínimo de donación" at bounding box center [240, 145] width 66 height 14
type input "1"
click at [502, 264] on font "Guardar cambios" at bounding box center [513, 261] width 58 height 8
click at [51, 142] on link "Notificaciones" at bounding box center [49, 136] width 49 height 11
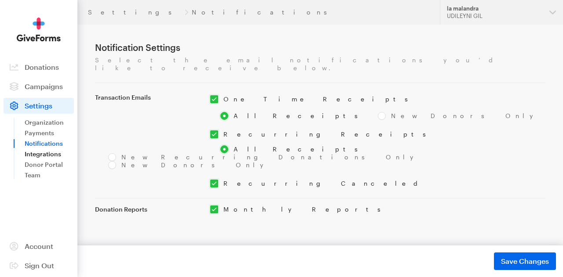
click at [44, 155] on link "Integrations" at bounding box center [49, 154] width 49 height 11
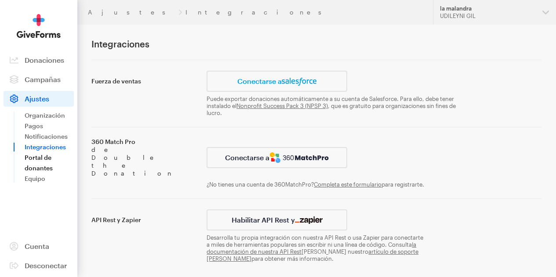
click at [43, 170] on link "Portal de donantes" at bounding box center [49, 163] width 49 height 21
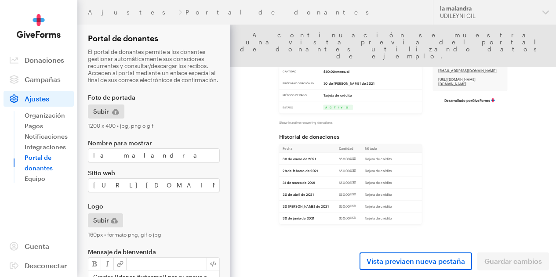
scroll to position [217, 0]
click at [447, 227] on font "Cantidad" at bounding box center [461, 231] width 29 height 8
click at [518, 265] on div "Vista previa en nueva pestaña Guardar cambios" at bounding box center [393, 261] width 326 height 32
click at [520, 263] on div "Vista previa en nueva pestaña Guardar cambios" at bounding box center [393, 261] width 326 height 32
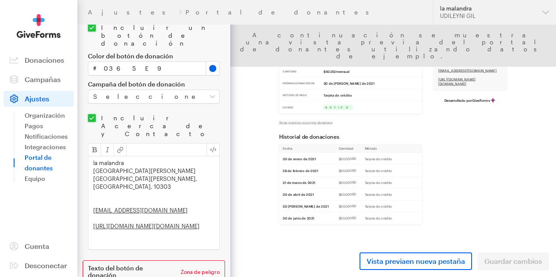
scroll to position [420, 0]
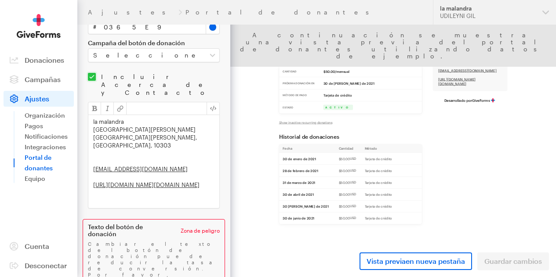
click at [36, 182] on font "Equipo" at bounding box center [35, 178] width 21 height 7
click at [492, 247] on font "Tarjeta de crédito" at bounding box center [519, 251] width 55 height 8
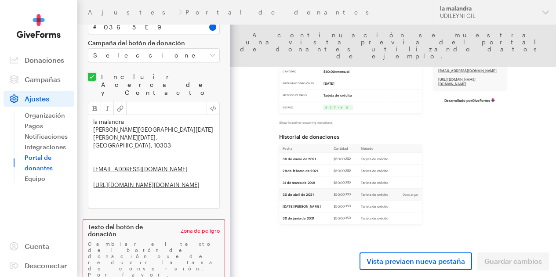
click at [443, 268] on link "Vista previa en nueva pestaña" at bounding box center [416, 262] width 113 height 18
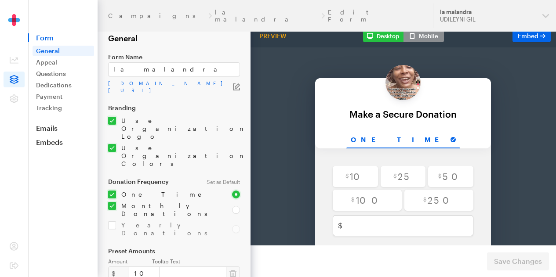
click at [403, 62] on img at bounding box center [403, 59] width 35 height 35
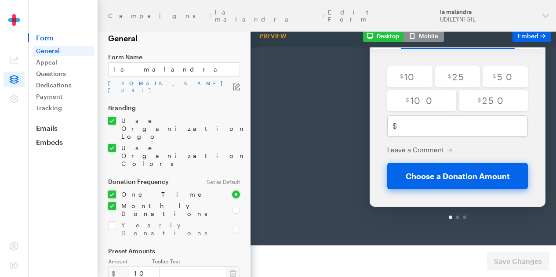
scroll to position [0, 17]
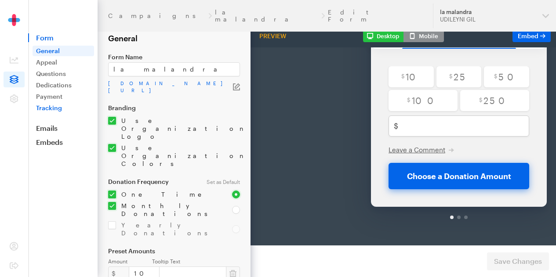
click at [50, 106] on link "Tracking" at bounding box center [64, 108] width 62 height 11
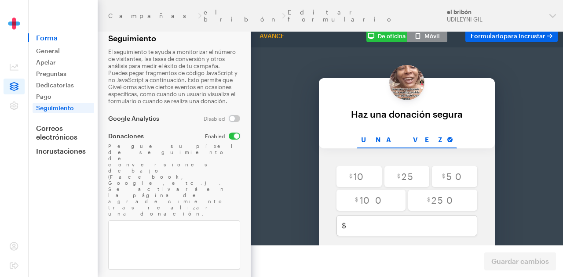
click at [203, 11] on div "Campañas el bribón Editar formulario" at bounding box center [268, 16] width 321 height 14
click at [229, 120] on input "checkbox" at bounding box center [222, 118] width 36 height 7
checkbox input "true"
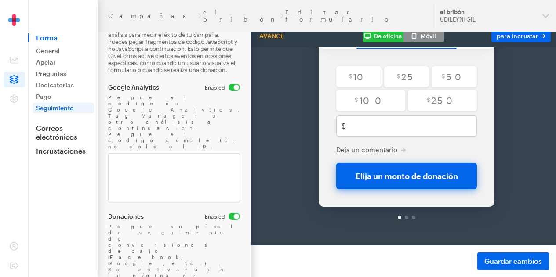
scroll to position [106, 0]
click at [504, 260] on font "Guardar cambios" at bounding box center [513, 261] width 58 height 8
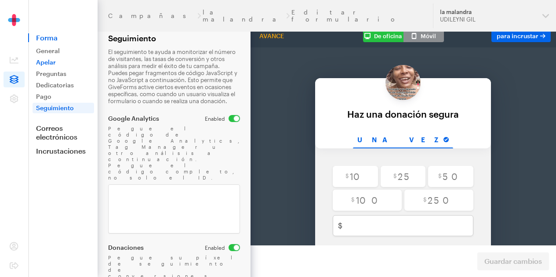
click at [51, 62] on font "Apelar" at bounding box center [46, 61] width 20 height 7
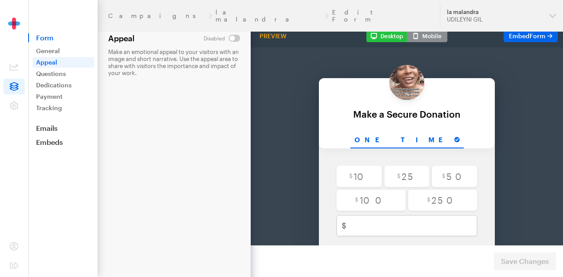
click at [53, 73] on link "Questions" at bounding box center [64, 74] width 62 height 11
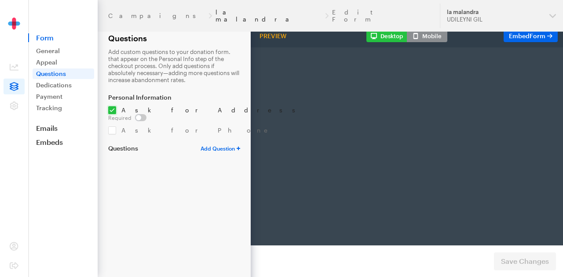
click at [215, 13] on link "la malandra" at bounding box center [268, 16] width 106 height 14
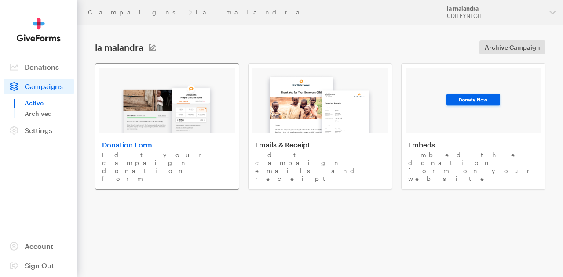
click at [163, 143] on h4 "Donation Form" at bounding box center [167, 145] width 130 height 9
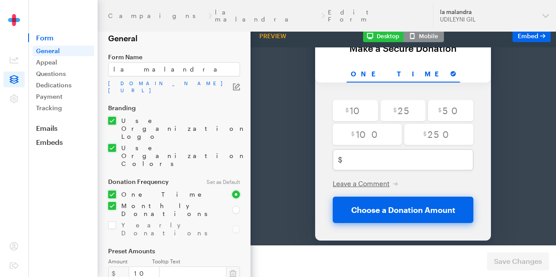
scroll to position [106, 0]
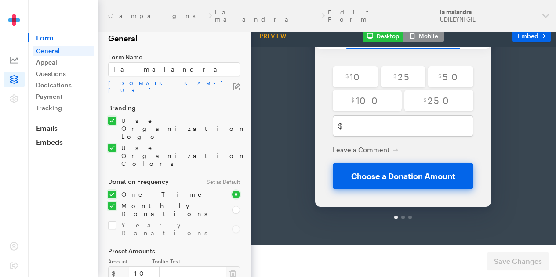
click at [13, 64] on icon at bounding box center [14, 60] width 9 height 9
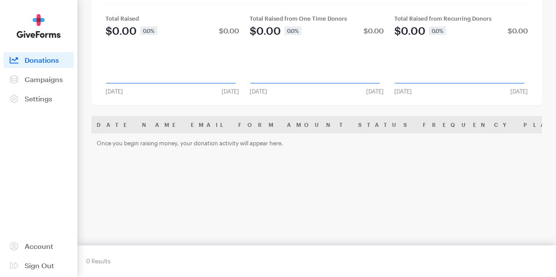
scroll to position [43, 0]
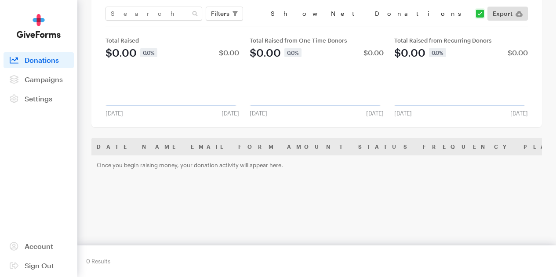
click at [282, 147] on th "Amount" at bounding box center [317, 147] width 71 height 18
click at [353, 152] on th "Status" at bounding box center [385, 147] width 65 height 18
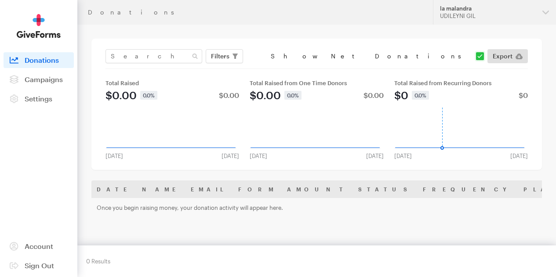
click at [465, 87] on div "Total Raised from Recurring Donors" at bounding box center [461, 83] width 134 height 7
click at [322, 86] on div "Total Raised from One Time Donors" at bounding box center [317, 83] width 134 height 7
click at [235, 59] on button "Filters" at bounding box center [224, 56] width 37 height 14
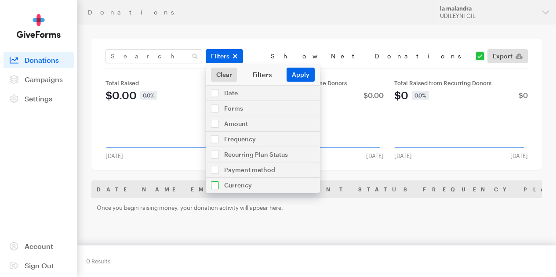
click at [224, 185] on input "checkbox" at bounding box center [263, 185] width 114 height 15
checkbox input "true"
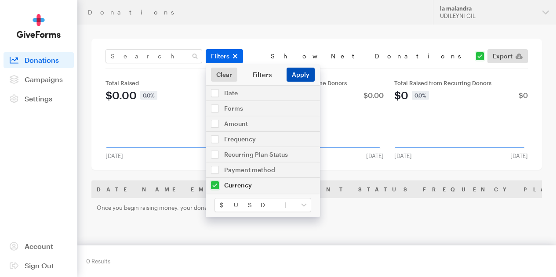
click at [307, 80] on button "Apply" at bounding box center [301, 75] width 28 height 14
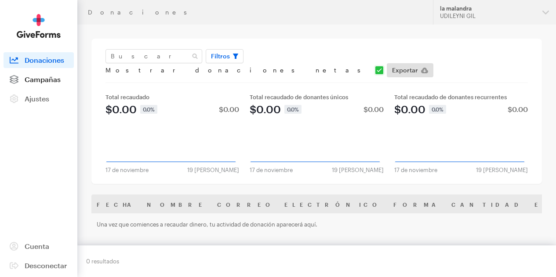
click at [43, 84] on font "Campañas" at bounding box center [43, 79] width 36 height 8
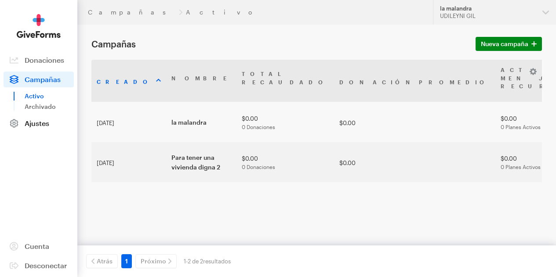
click at [41, 127] on font "Ajustes" at bounding box center [37, 123] width 25 height 8
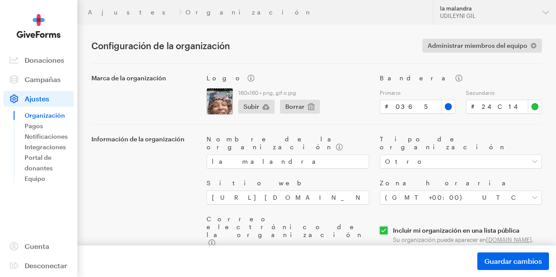
click at [145, 13] on div "Ajustes Organización" at bounding box center [255, 12] width 335 height 7
click at [56, 140] on font "Notificaciones" at bounding box center [46, 136] width 43 height 7
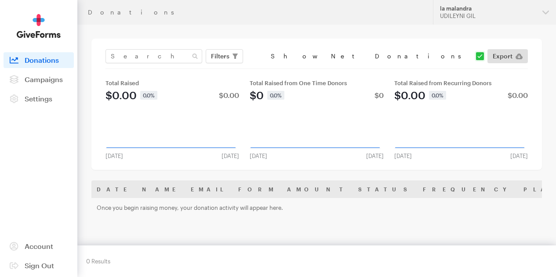
scroll to position [0, 0]
